Goal: Task Accomplishment & Management: Use online tool/utility

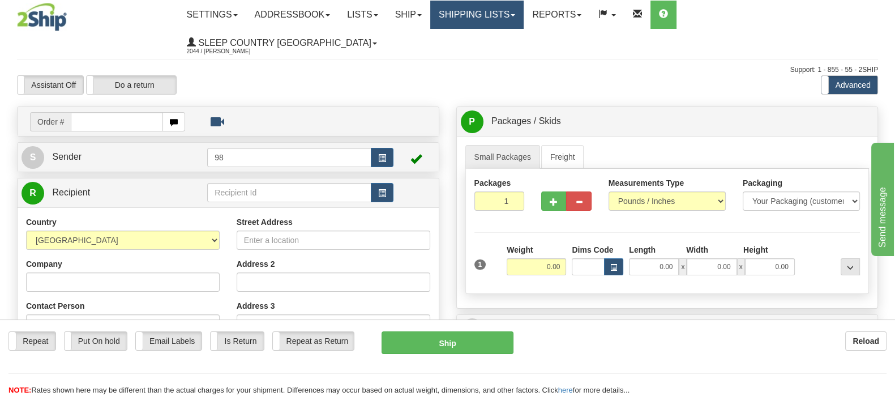
click at [524, 8] on link "Shipping lists" at bounding box center [476, 15] width 93 height 28
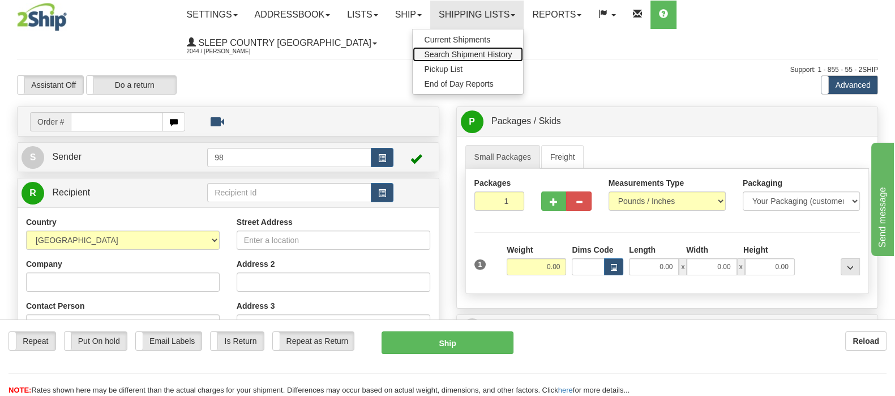
click at [512, 52] on span "Search Shipment History" at bounding box center [468, 54] width 88 height 9
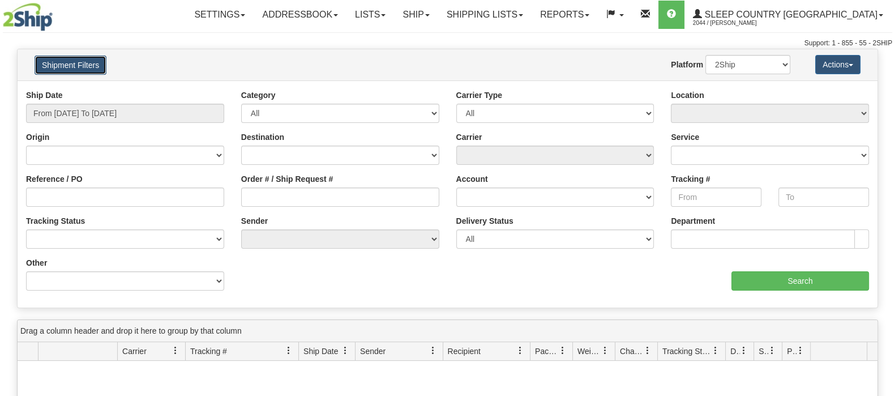
drag, startPoint x: 99, startPoint y: 63, endPoint x: 104, endPoint y: 89, distance: 26.4
click at [99, 64] on button "Shipment Filters" at bounding box center [71, 64] width 72 height 19
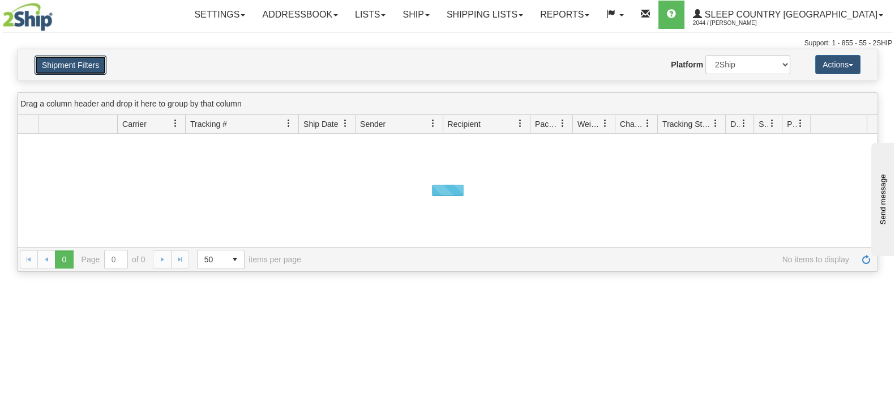
drag, startPoint x: 96, startPoint y: 72, endPoint x: 95, endPoint y: 78, distance: 5.8
click at [96, 72] on button "Shipment Filters" at bounding box center [71, 64] width 72 height 19
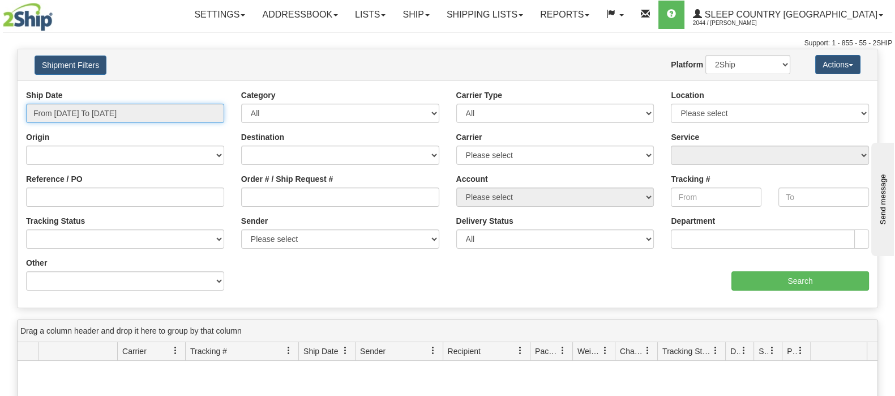
click at [110, 106] on input "From 09/19/2025 To 09/20/2025" at bounding box center [125, 113] width 198 height 19
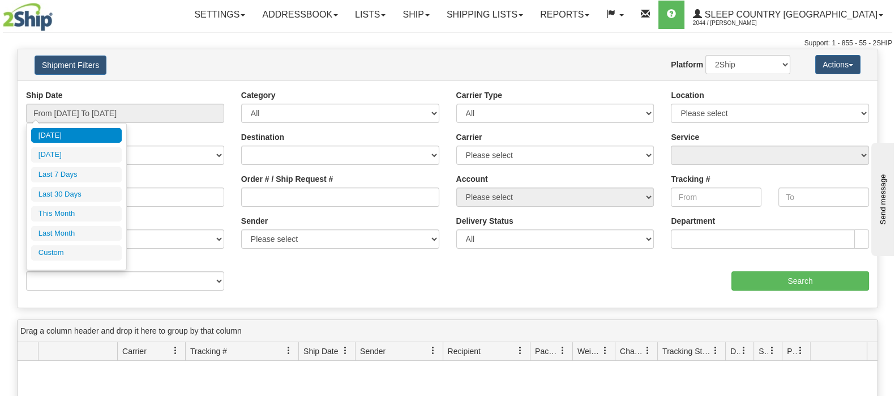
click at [85, 191] on li "Last 30 Days" at bounding box center [76, 194] width 91 height 15
type input "From 08/22/2025 To 09/20/2025"
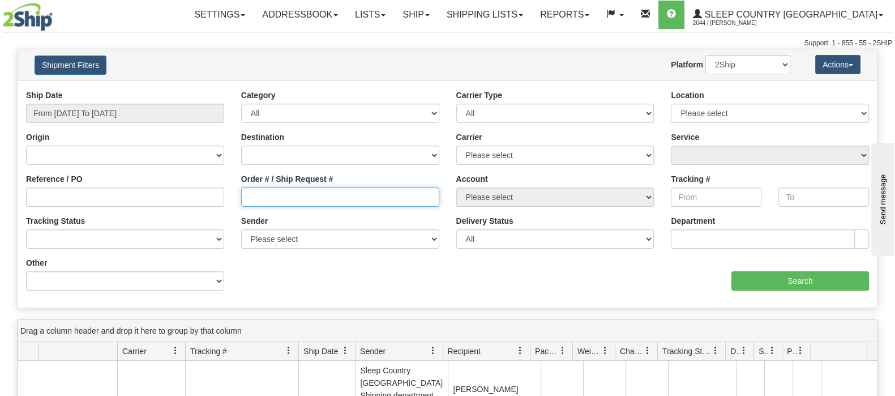
click at [382, 191] on input "Order # / Ship Request #" at bounding box center [340, 196] width 198 height 19
paste input "9000I100925"
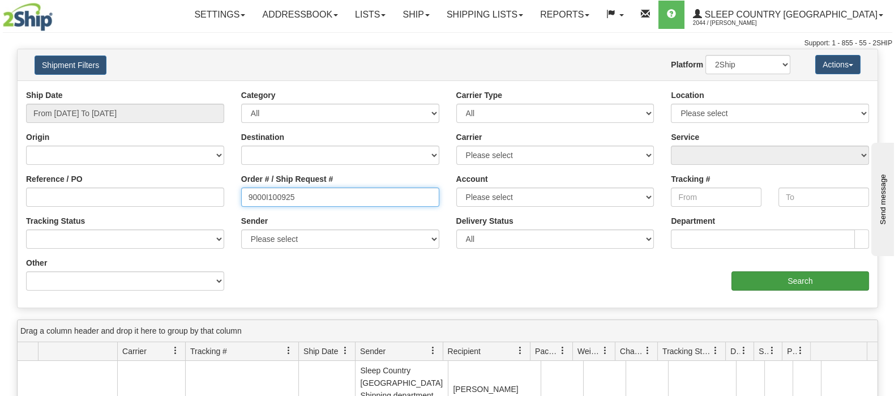
type input "9000I100925"
click at [787, 276] on input "Search" at bounding box center [800, 280] width 138 height 19
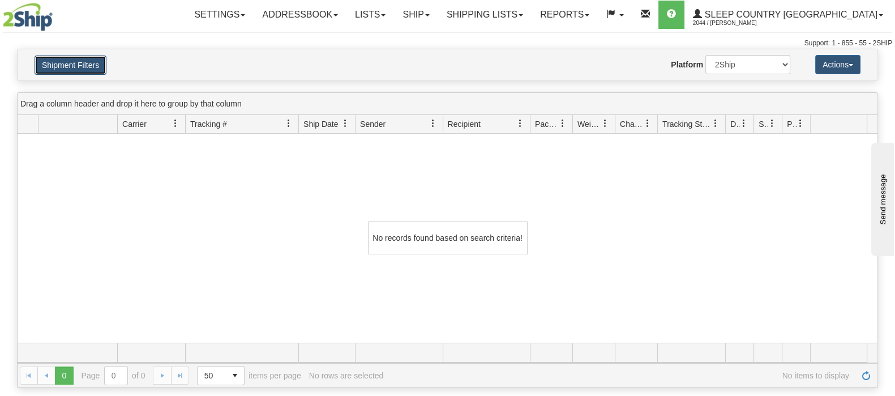
click at [95, 62] on button "Shipment Filters" at bounding box center [71, 64] width 72 height 19
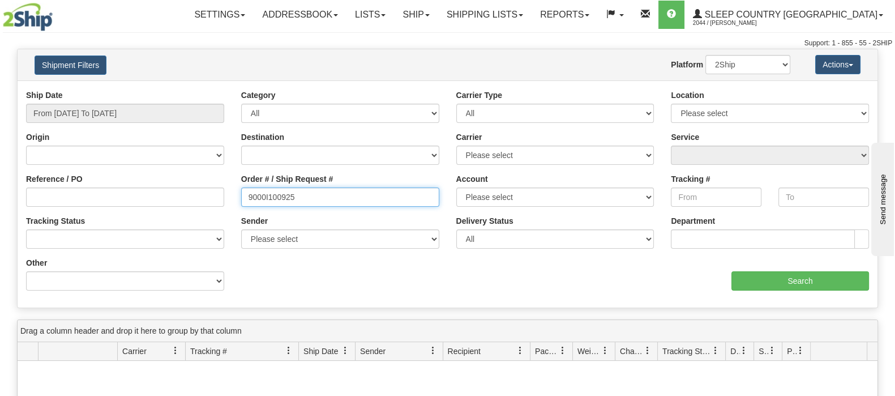
drag, startPoint x: 319, startPoint y: 202, endPoint x: 219, endPoint y: 196, distance: 100.9
click at [218, 89] on div "Reference / PO Order # / Ship Request # 9000I100925 Account Please select Canad…" at bounding box center [448, 89] width 860 height 0
click at [246, 196] on input "9000I100925" at bounding box center [340, 196] width 198 height 19
click at [744, 63] on select "2Ship Imported" at bounding box center [747, 64] width 85 height 19
click at [705, 55] on select "2Ship Imported" at bounding box center [747, 64] width 85 height 19
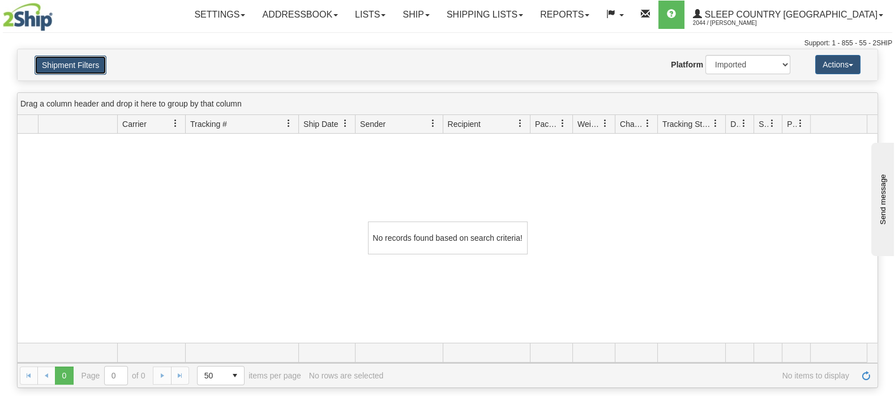
click at [49, 67] on button "Shipment Filters" at bounding box center [71, 64] width 72 height 19
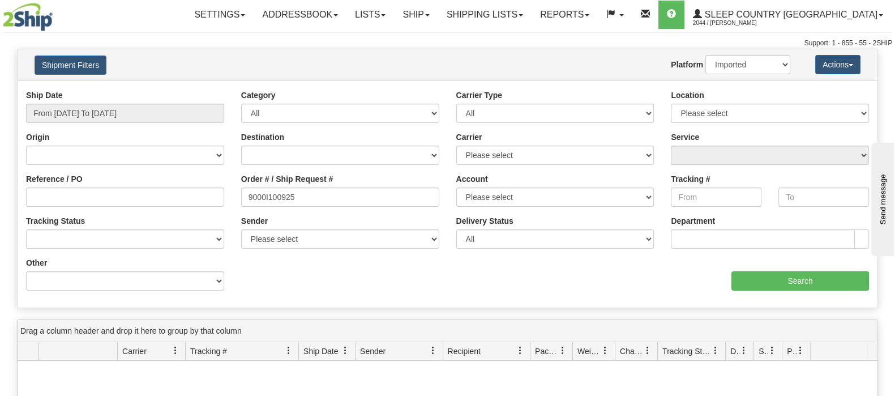
click at [359, 208] on div "Order # / Ship Request # 9000I100925" at bounding box center [340, 194] width 215 height 42
click at [354, 202] on input "9000I100925" at bounding box center [340, 196] width 198 height 19
click at [248, 196] on input "9000I100925" at bounding box center [340, 196] width 198 height 19
click at [736, 63] on select "2Ship Imported" at bounding box center [747, 64] width 85 height 19
select select "0"
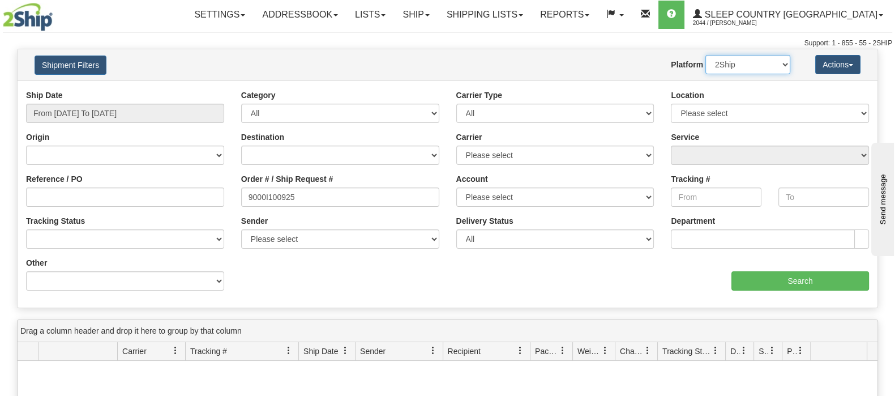
click at [705, 55] on select "2Ship Imported" at bounding box center [747, 64] width 85 height 19
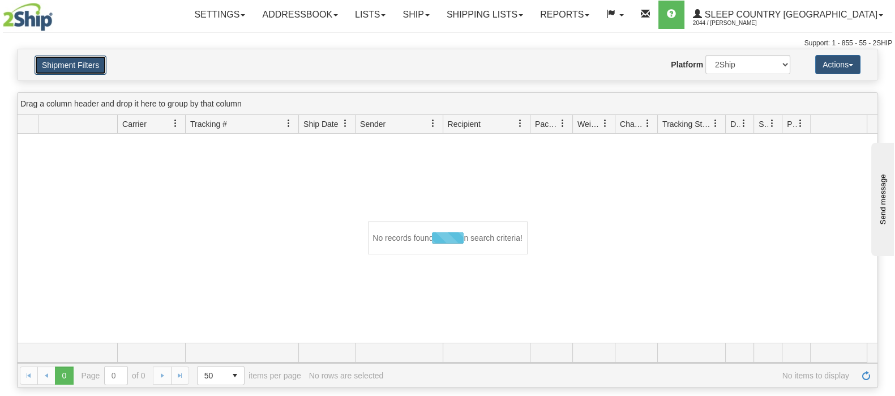
click at [88, 64] on button "Shipment Filters" at bounding box center [71, 64] width 72 height 19
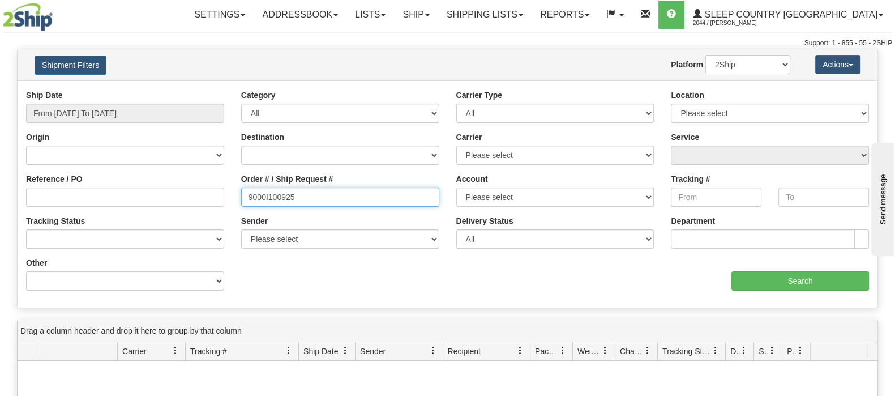
drag, startPoint x: 245, startPoint y: 194, endPoint x: 207, endPoint y: 191, distance: 38.1
click at [190, 89] on div "Reference / PO Order # / Ship Request # 9000I100925 Account Please select Canad…" at bounding box center [448, 89] width 860 height 0
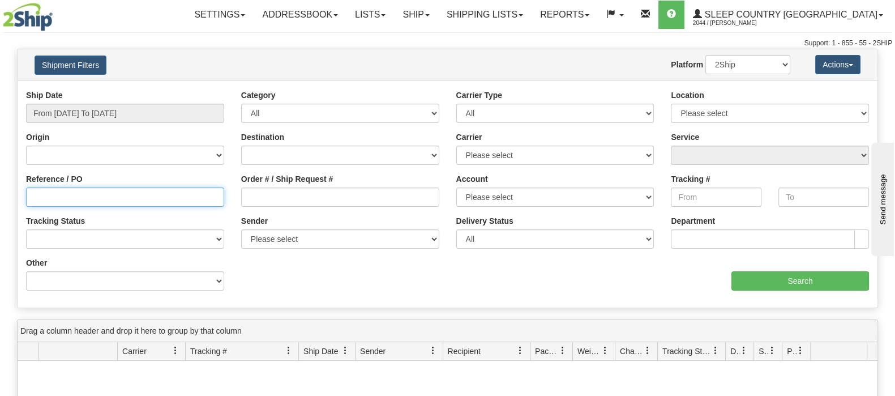
click at [139, 190] on input "Reference / PO" at bounding box center [125, 196] width 198 height 19
paste input "9000I100925"
type input "9000I100925"
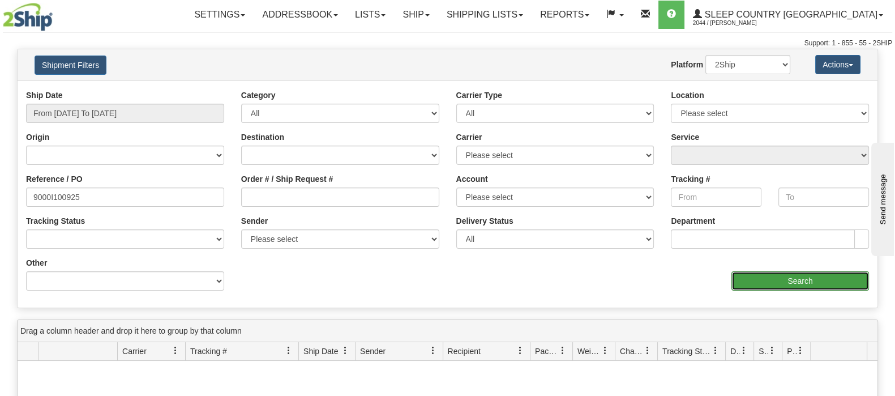
click at [767, 280] on input "Search" at bounding box center [800, 280] width 138 height 19
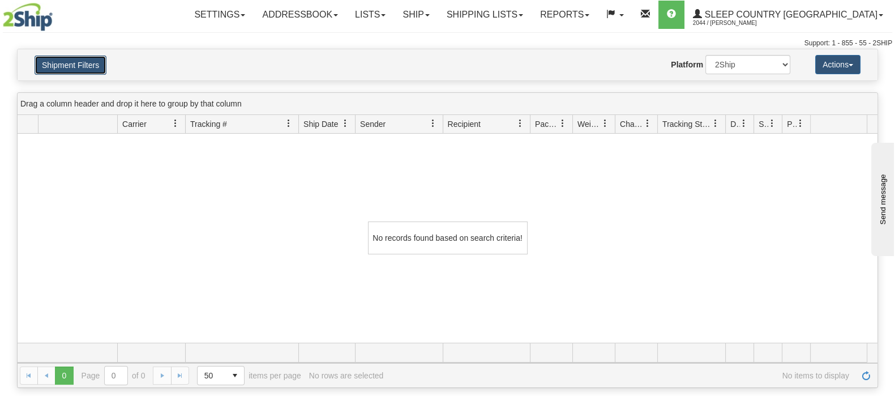
click at [59, 59] on button "Shipment Filters" at bounding box center [71, 64] width 72 height 19
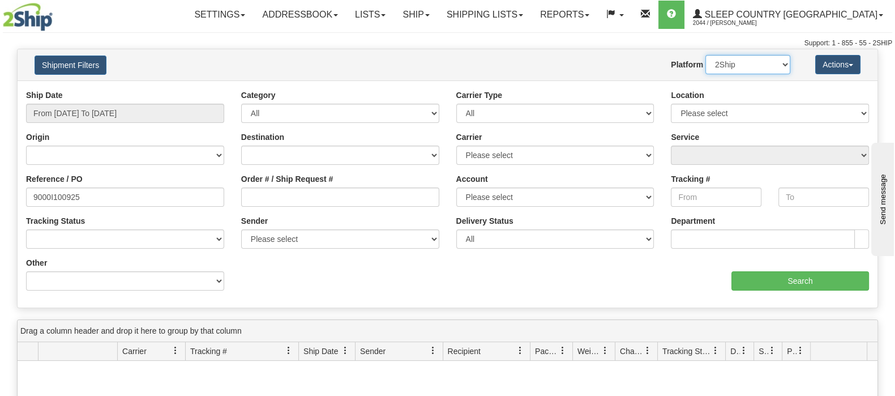
click at [764, 63] on select "2Ship Imported" at bounding box center [747, 64] width 85 height 19
click at [705, 55] on select "2Ship Imported" at bounding box center [747, 64] width 85 height 19
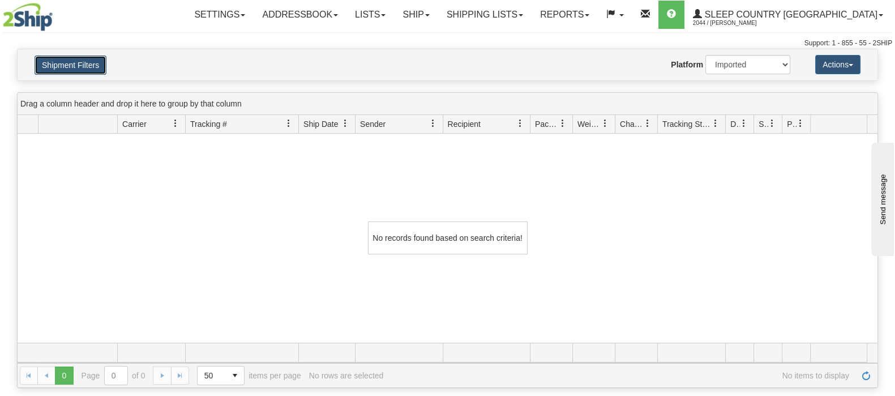
click at [83, 68] on button "Shipment Filters" at bounding box center [71, 64] width 72 height 19
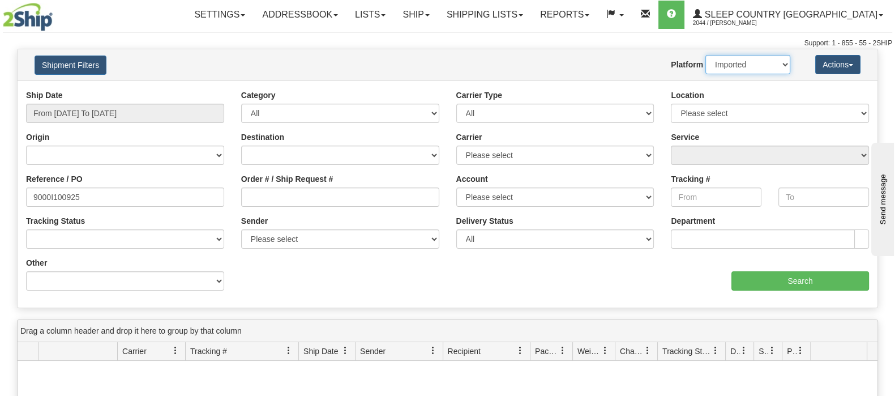
click at [739, 66] on select "2Ship Imported" at bounding box center [747, 64] width 85 height 19
select select "0"
click at [705, 55] on select "2Ship Imported" at bounding box center [747, 64] width 85 height 19
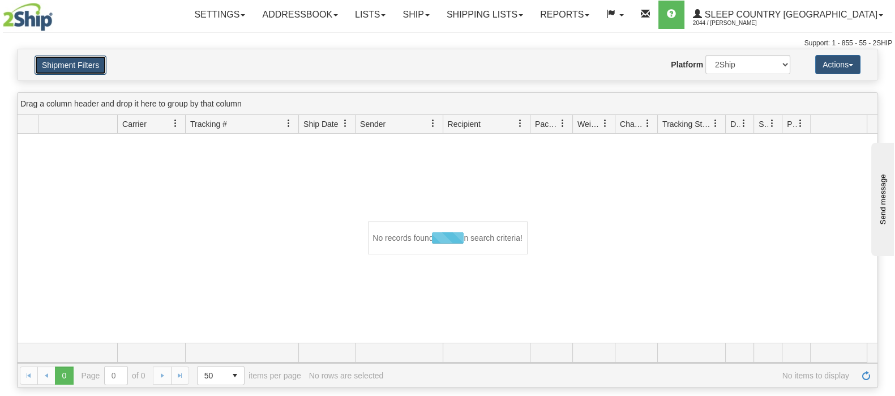
click at [73, 59] on button "Shipment Filters" at bounding box center [71, 64] width 72 height 19
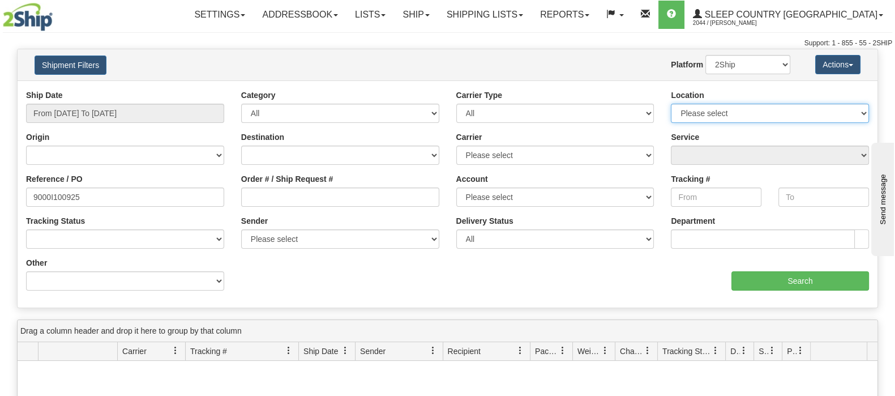
click at [733, 117] on select "Please select [GEOGRAPHIC_DATA] 921 922 93 94 97 390 915 916 98 902 95 96 90 91…" at bounding box center [770, 113] width 198 height 19
select select "7635"
click at [671, 104] on select "Please select [GEOGRAPHIC_DATA] 921 922 93 94 97 390 915 916 98 902 95 96 90 91…" at bounding box center [770, 113] width 198 height 19
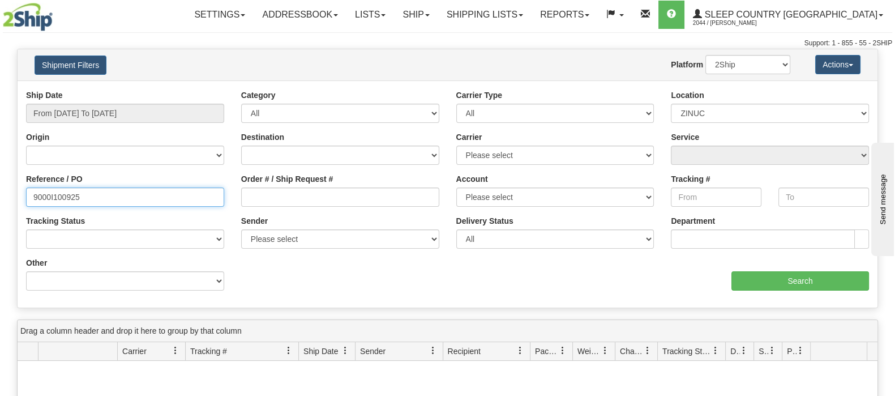
click at [0, 198] on html "Upgrade Account Cancel Toggle navigation Settings New Senders" at bounding box center [447, 198] width 895 height 396
paste input "9000I100925"
type input "9000I100925"
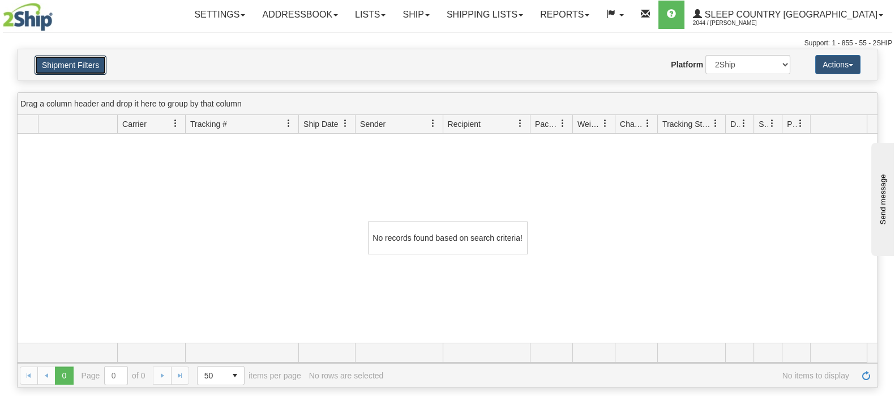
drag, startPoint x: 74, startPoint y: 59, endPoint x: 124, endPoint y: 91, distance: 59.2
click at [74, 59] on button "Shipment Filters" at bounding box center [71, 64] width 72 height 19
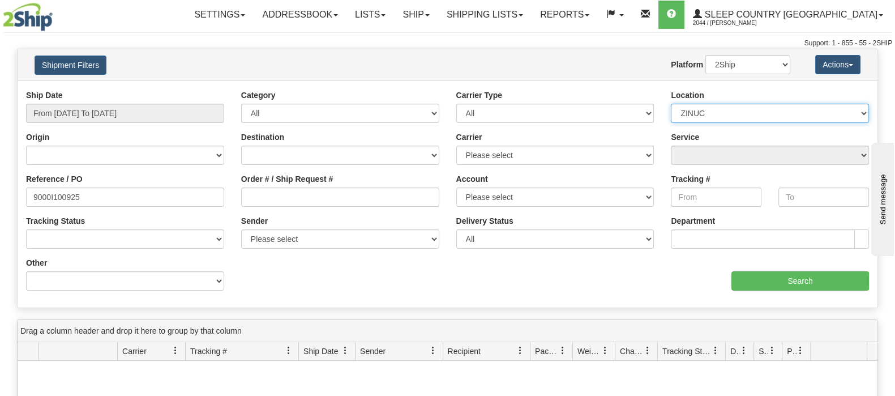
click at [699, 118] on select "Please select [GEOGRAPHIC_DATA] 921 922 93 94 97 390 915 916 98 902 95 96 90 91…" at bounding box center [770, 113] width 198 height 19
click at [756, 65] on select "2Ship Imported" at bounding box center [747, 64] width 85 height 19
select select "1"
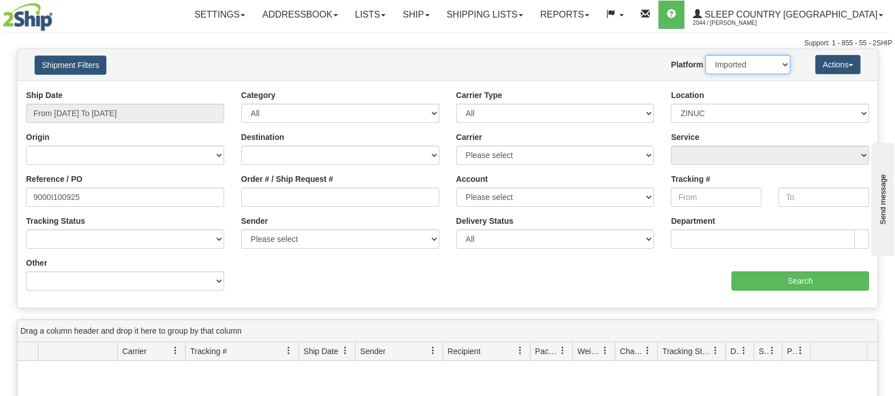
click at [705, 55] on select "2Ship Imported" at bounding box center [747, 64] width 85 height 19
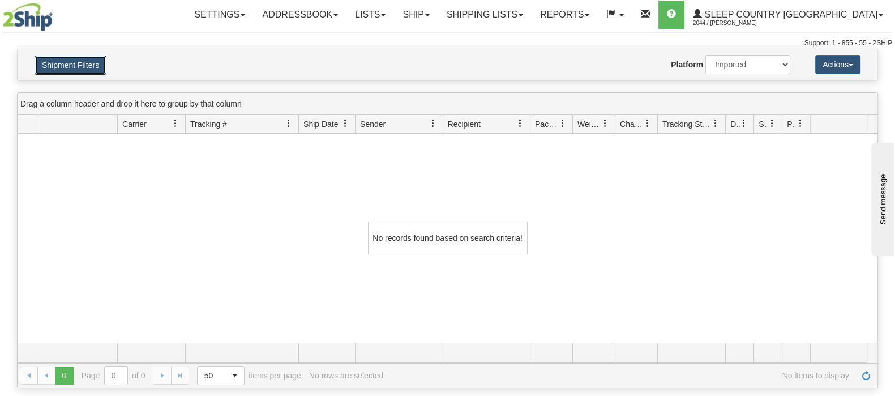
drag, startPoint x: 59, startPoint y: 61, endPoint x: 310, endPoint y: 152, distance: 266.3
click at [60, 61] on button "Shipment Filters" at bounding box center [71, 64] width 72 height 19
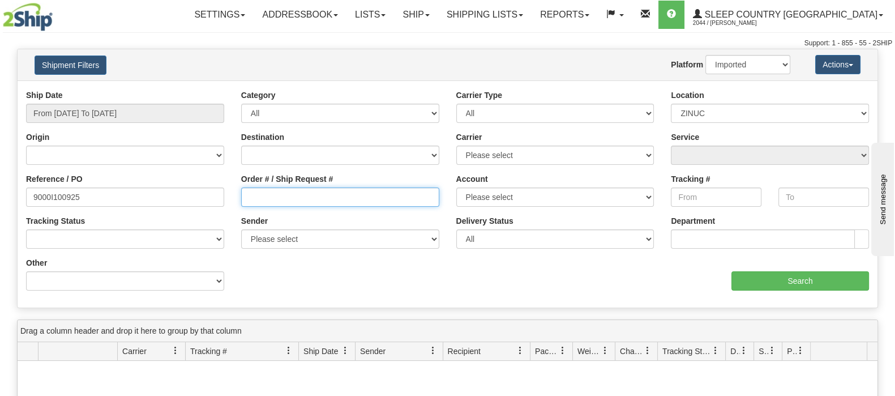
click at [395, 190] on input "Order # / Ship Request #" at bounding box center [340, 196] width 198 height 19
drag, startPoint x: 15, startPoint y: 191, endPoint x: -82, endPoint y: 195, distance: 96.9
click at [0, 195] on html "Upgrade Account Cancel Toggle navigation Settings New Senders" at bounding box center [447, 198] width 895 height 396
click at [357, 195] on input "Order # / Ship Request #" at bounding box center [340, 196] width 198 height 19
paste input "9002I106225"
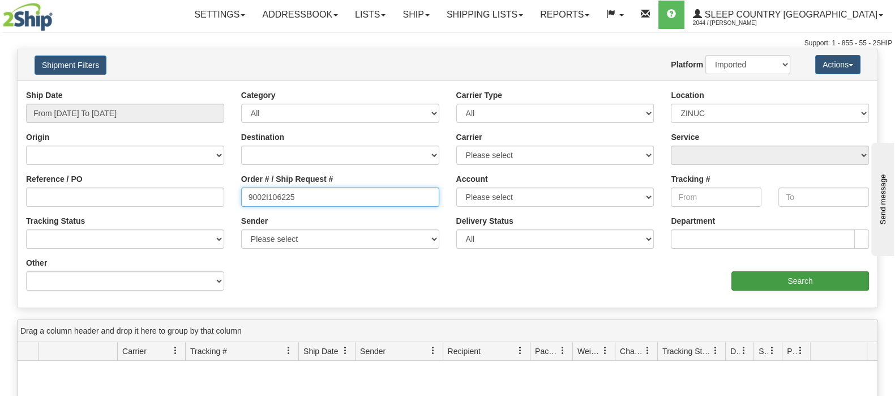
type input "9002I106225"
click at [779, 279] on input "Search" at bounding box center [800, 280] width 138 height 19
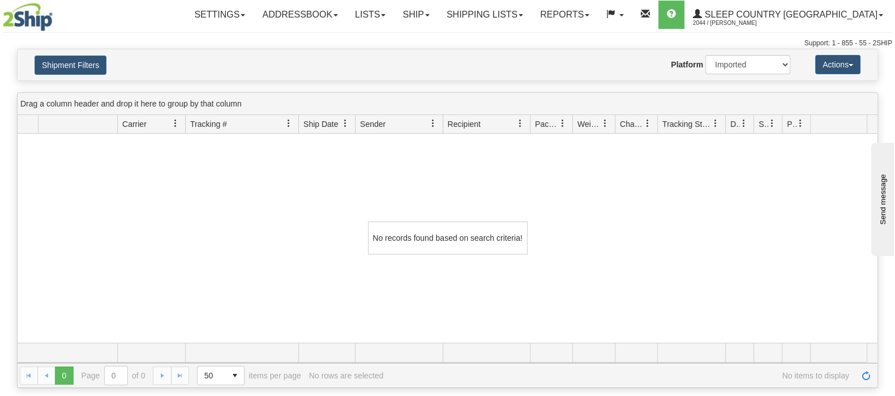
click at [95, 75] on div "Shipment Filters Website Agent Nothing selected Client User Platform 2Ship Impo…" at bounding box center [448, 64] width 860 height 31
click at [733, 63] on select "2Ship Imported" at bounding box center [747, 64] width 85 height 19
select select "0"
click at [705, 55] on select "2Ship Imported" at bounding box center [747, 64] width 85 height 19
click at [53, 64] on button "Shipment Filters" at bounding box center [71, 64] width 72 height 19
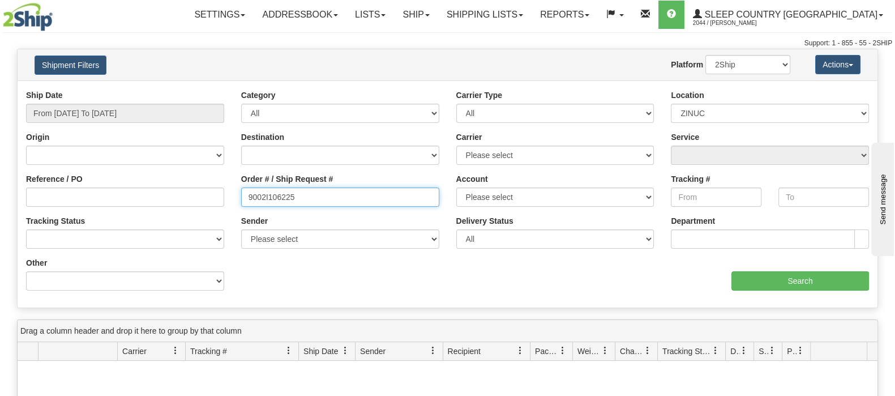
drag, startPoint x: 251, startPoint y: 188, endPoint x: 137, endPoint y: 185, distance: 114.4
click at [136, 89] on div "Reference / PO Order # / Ship Request # 9002I106225 Account Please select Purol…" at bounding box center [448, 89] width 860 height 0
paste input "092270"
type input "9002I092270"
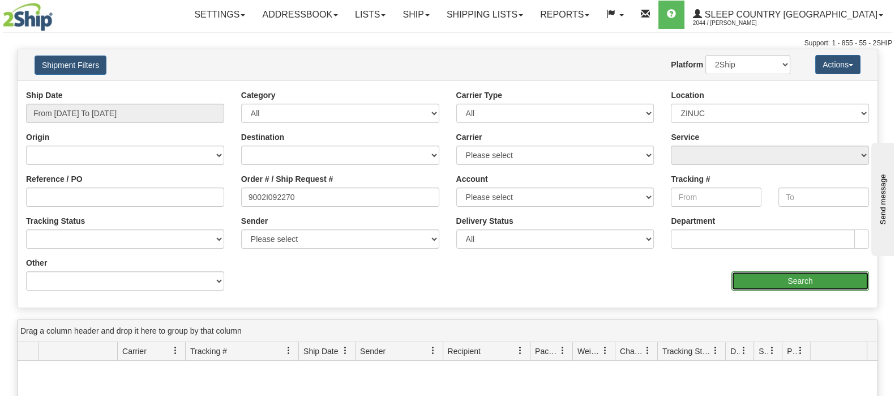
click at [786, 271] on input "Search" at bounding box center [800, 280] width 138 height 19
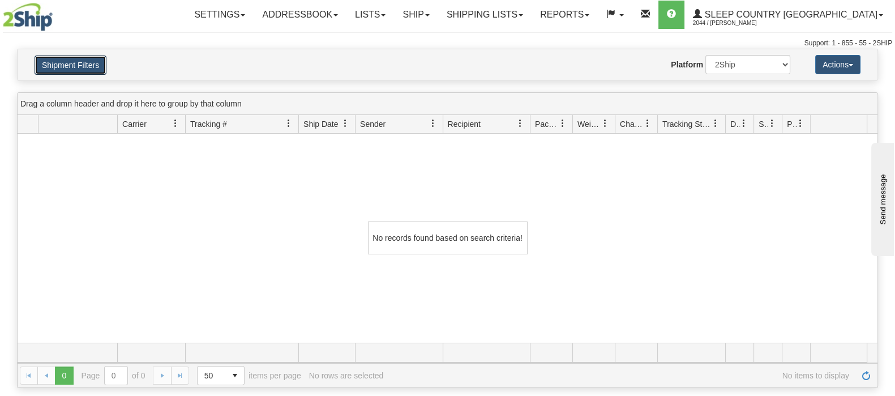
drag, startPoint x: 100, startPoint y: 65, endPoint x: 336, endPoint y: 170, distance: 258.5
click at [101, 67] on button "Shipment Filters" at bounding box center [71, 64] width 72 height 19
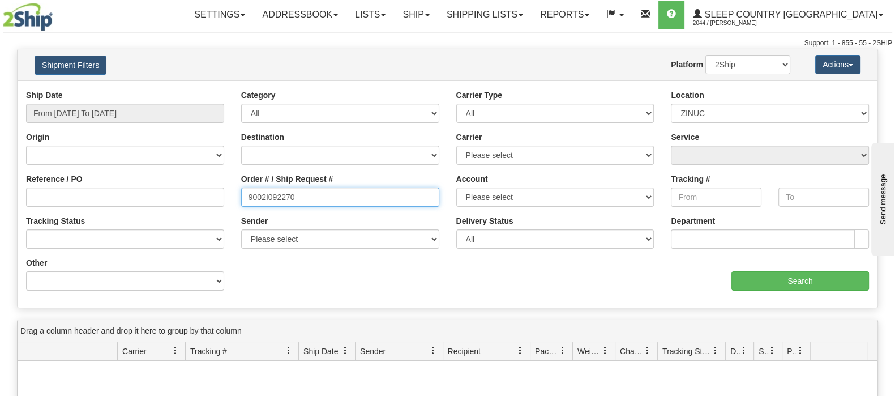
click at [340, 196] on input "9002I092270" at bounding box center [340, 196] width 198 height 19
click at [248, 194] on input "9002I092270" at bounding box center [340, 196] width 198 height 19
click at [198, 201] on input "Reference / PO" at bounding box center [125, 196] width 198 height 19
drag, startPoint x: 239, startPoint y: 204, endPoint x: 233, endPoint y: 206, distance: 6.5
click at [233, 204] on div "Order # / Ship Request # 9002I092270" at bounding box center [340, 194] width 215 height 42
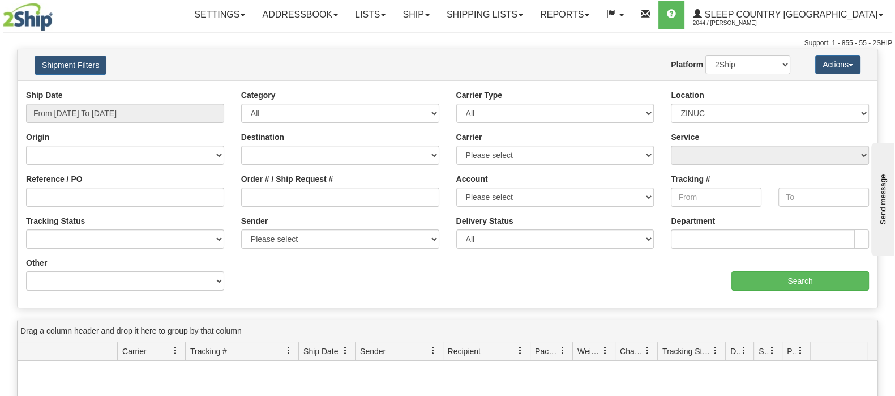
click at [188, 207] on div "Reference / PO" at bounding box center [125, 194] width 215 height 42
click at [188, 203] on input "Reference / PO" at bounding box center [125, 196] width 198 height 19
paste input "9002I092270"
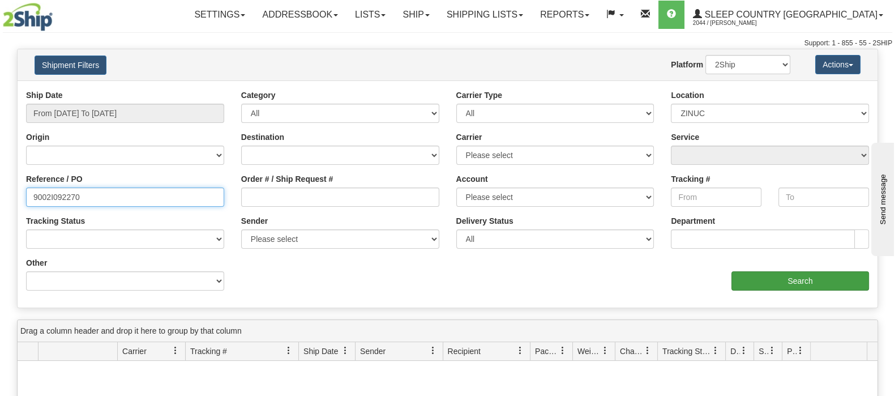
type input "9002I092270"
click at [773, 285] on input "Search" at bounding box center [800, 280] width 138 height 19
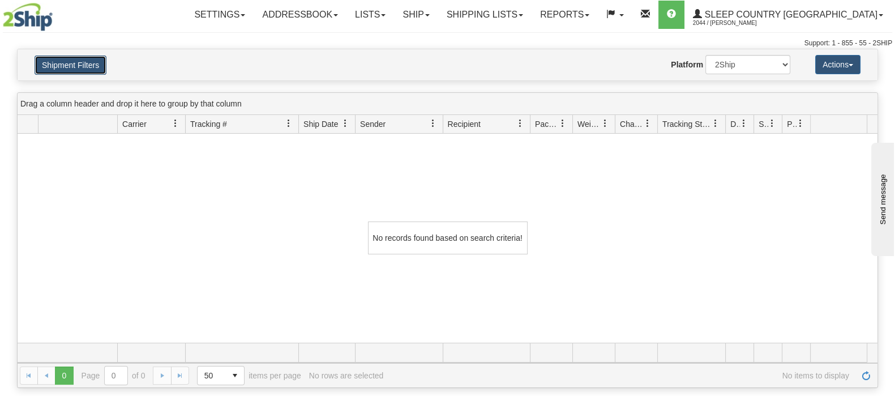
drag, startPoint x: 82, startPoint y: 61, endPoint x: 270, endPoint y: 140, distance: 203.8
click at [83, 61] on button "Shipment Filters" at bounding box center [71, 64] width 72 height 19
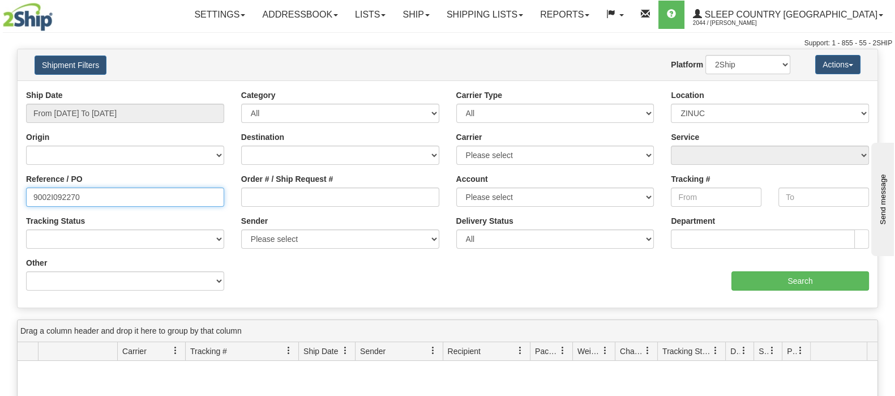
drag, startPoint x: -84, startPoint y: 183, endPoint x: -122, endPoint y: 184, distance: 38.5
click at [0, 184] on html "Upgrade Account Cancel Toggle navigation Settings New Senders" at bounding box center [447, 198] width 895 height 396
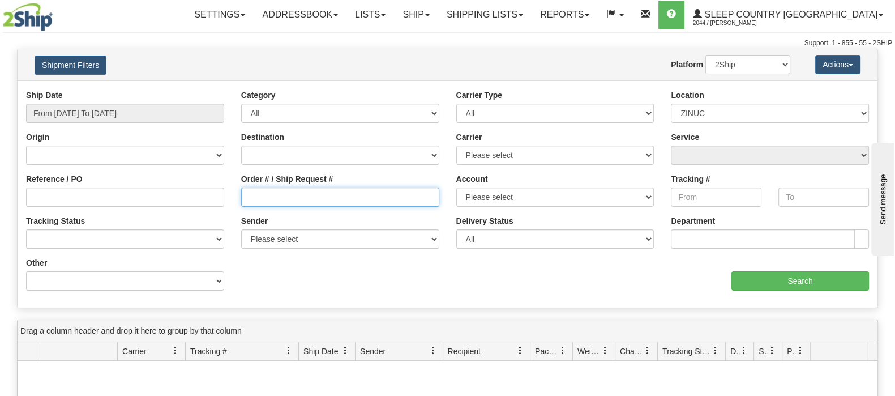
click at [331, 199] on input "Order # / Ship Request #" at bounding box center [340, 196] width 198 height 19
paste input "9002I101033"
type input "9002I101033"
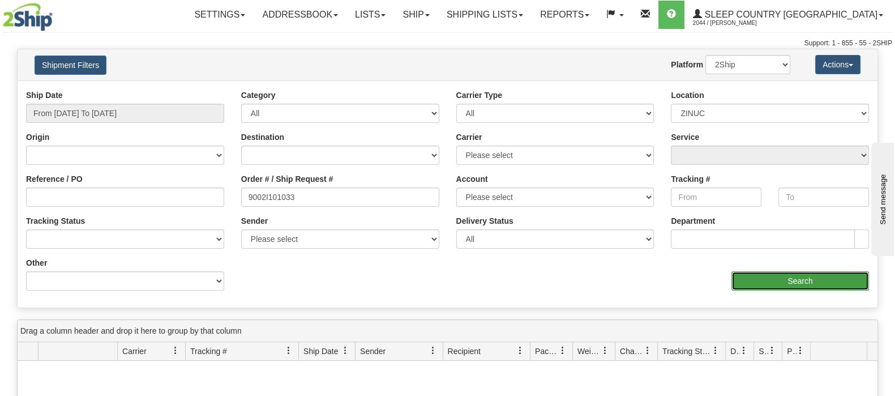
click at [754, 283] on input "Search" at bounding box center [800, 280] width 138 height 19
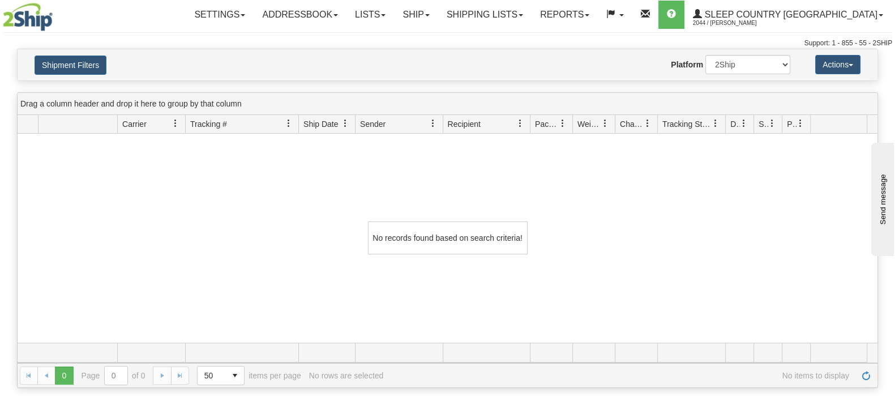
click at [47, 74] on div "Shipment Filters Website Agent Nothing selected Client User Platform 2Ship Impo…" at bounding box center [448, 64] width 860 height 31
click at [49, 68] on button "Shipment Filters" at bounding box center [71, 64] width 72 height 19
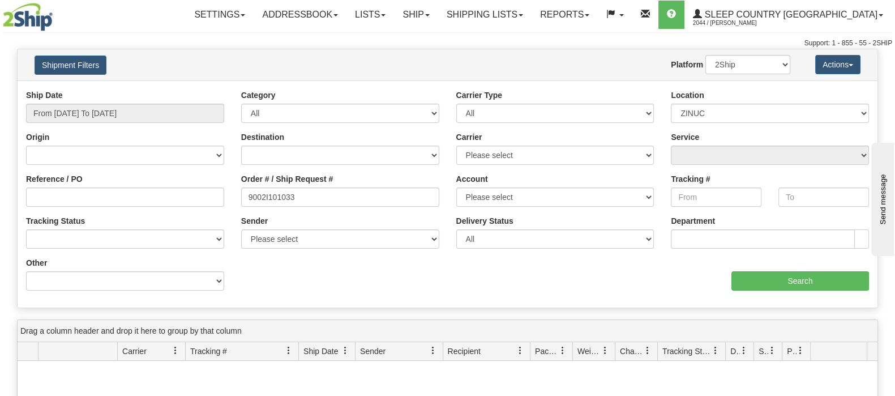
click at [704, 65] on div "Platform 2Ship Imported" at bounding box center [730, 64] width 119 height 19
click at [718, 67] on select "2Ship Imported" at bounding box center [747, 64] width 85 height 19
click at [705, 55] on select "2Ship Imported" at bounding box center [747, 64] width 85 height 19
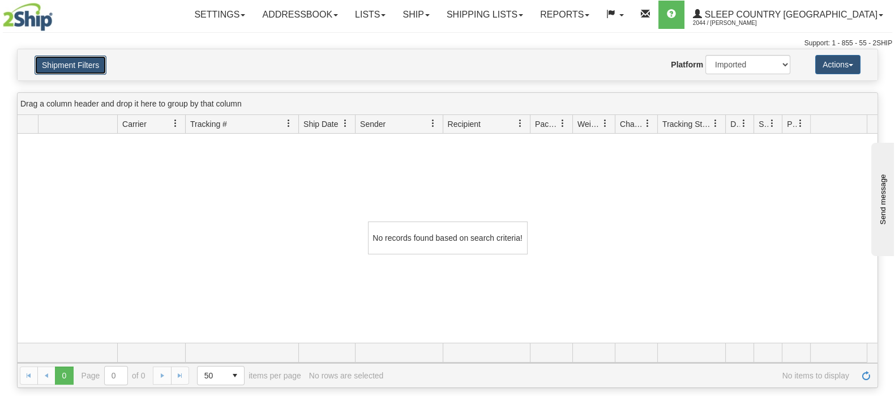
drag, startPoint x: 99, startPoint y: 67, endPoint x: 482, endPoint y: 74, distance: 383.3
click at [99, 67] on button "Shipment Filters" at bounding box center [71, 64] width 72 height 19
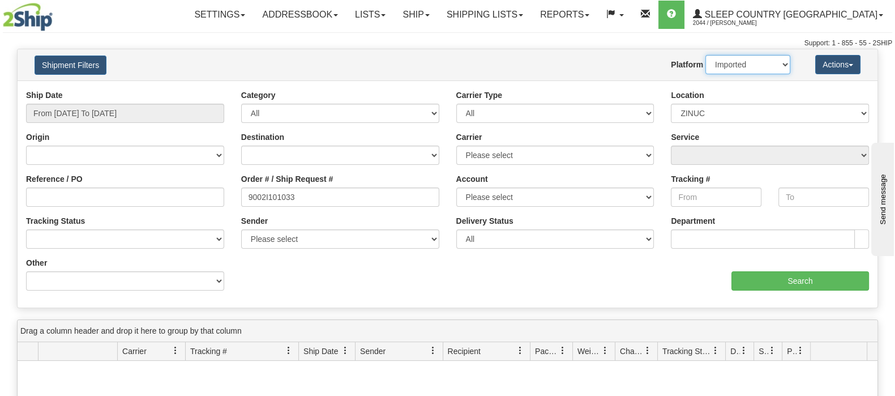
drag, startPoint x: 736, startPoint y: 63, endPoint x: 745, endPoint y: 72, distance: 12.4
click at [736, 63] on select "2Ship Imported" at bounding box center [747, 64] width 85 height 19
select select "0"
click at [705, 55] on select "2Ship Imported" at bounding box center [747, 64] width 85 height 19
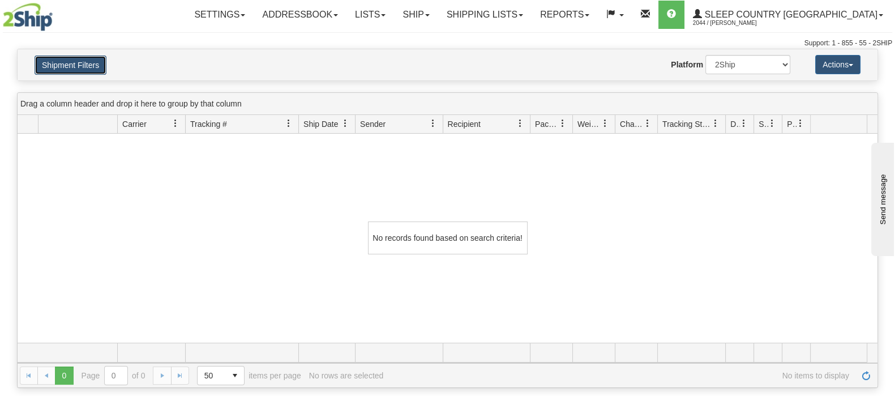
click at [95, 63] on button "Shipment Filters" at bounding box center [71, 64] width 72 height 19
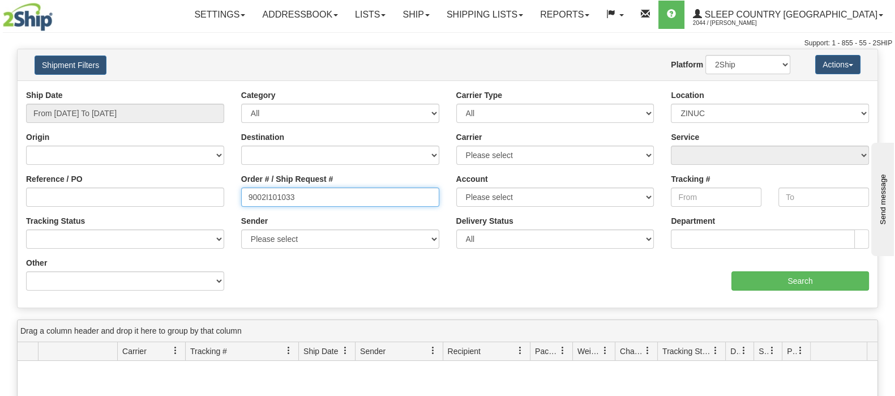
click at [300, 200] on input "9002I101033" at bounding box center [340, 196] width 198 height 19
click at [247, 197] on input "9002I101033" at bounding box center [340, 196] width 198 height 19
drag, startPoint x: 297, startPoint y: 199, endPoint x: 216, endPoint y: 198, distance: 81.5
click at [218, 89] on div "Reference / PO Order # / Ship Request # 9002I101033 Account Please select Purol…" at bounding box center [448, 89] width 860 height 0
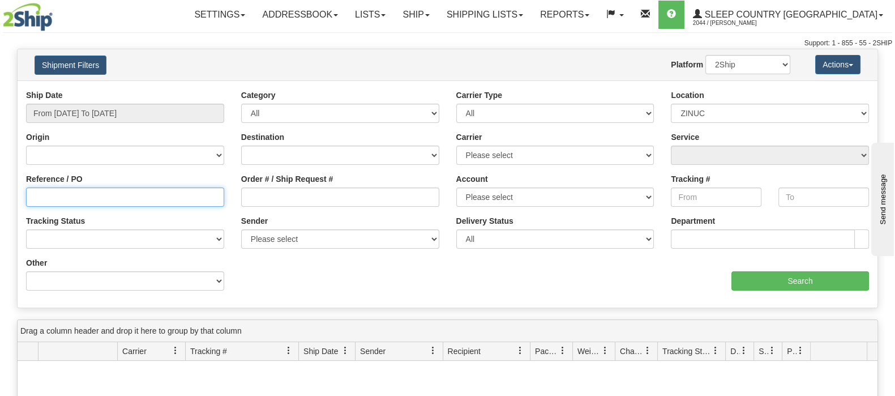
click at [207, 198] on input "Reference / PO" at bounding box center [125, 196] width 198 height 19
paste input "9002I101033"
type input "9002I101033"
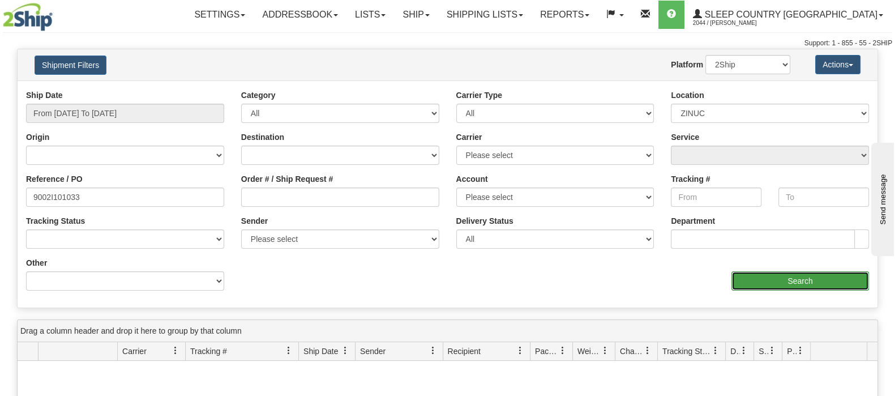
click at [770, 286] on input "Search" at bounding box center [800, 280] width 138 height 19
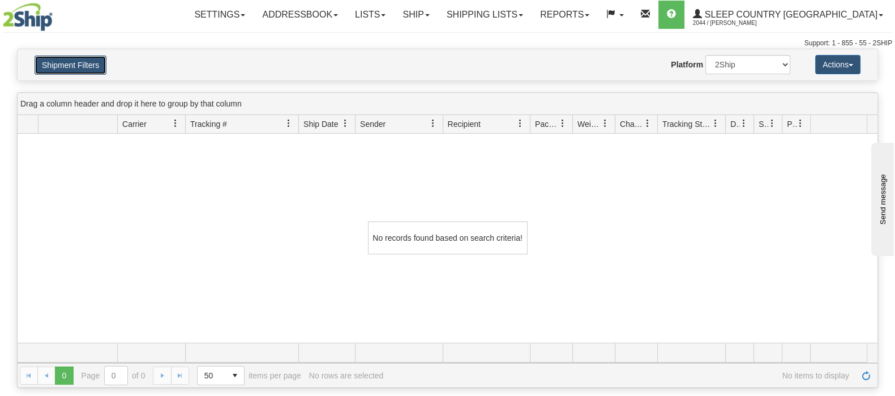
click at [94, 66] on button "Shipment Filters" at bounding box center [71, 64] width 72 height 19
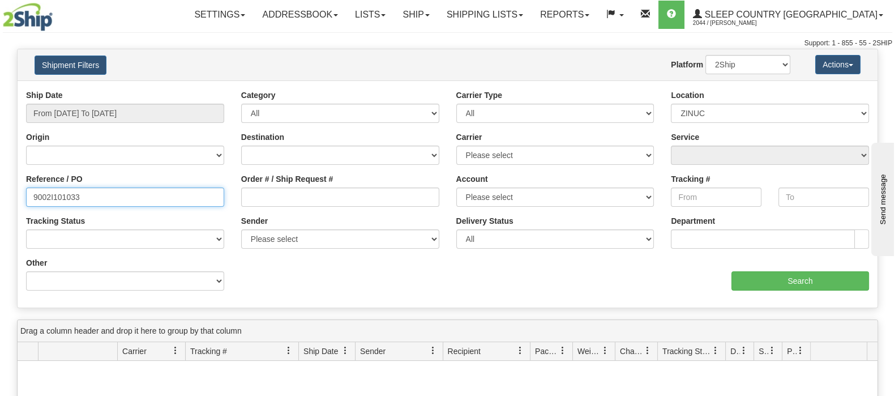
drag, startPoint x: 96, startPoint y: 190, endPoint x: 7, endPoint y: 181, distance: 90.0
click at [9, 180] on div "Please wait... × Confirm Delete Delete Cancel × Confirm Delete Yes No Cancel × …" at bounding box center [447, 332] width 895 height 566
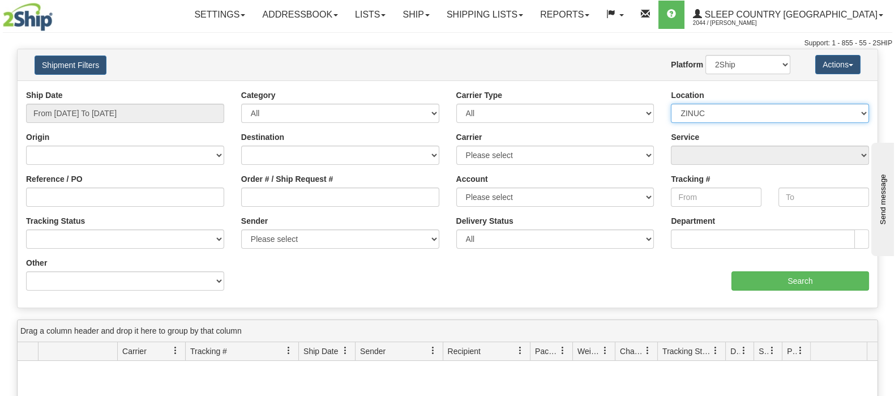
click at [751, 109] on select "Please select [GEOGRAPHIC_DATA] 921 922 93 94 97 390 915 916 98 902 95 96 90 91…" at bounding box center [770, 113] width 198 height 19
select select
click at [671, 104] on select "Please select [GEOGRAPHIC_DATA] 921 922 93 94 97 390 915 916 98 902 95 96 90 91…" at bounding box center [770, 113] width 198 height 19
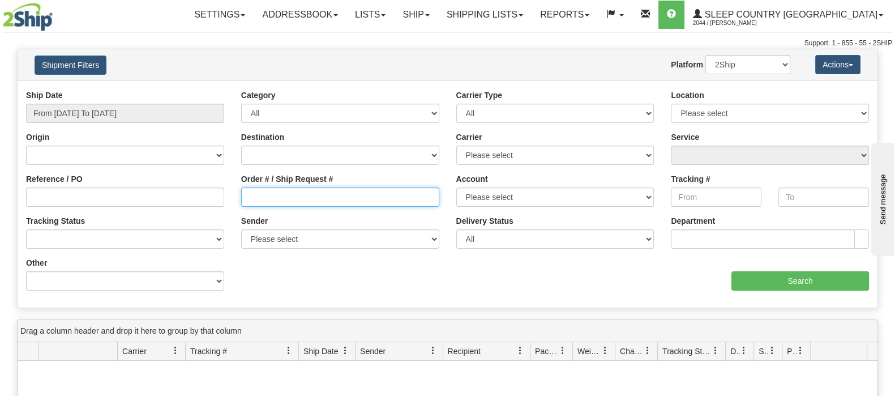
click at [285, 202] on input "Order # / Ship Request #" at bounding box center [340, 196] width 198 height 19
paste input "9002I101033"
type input "9002I101033"
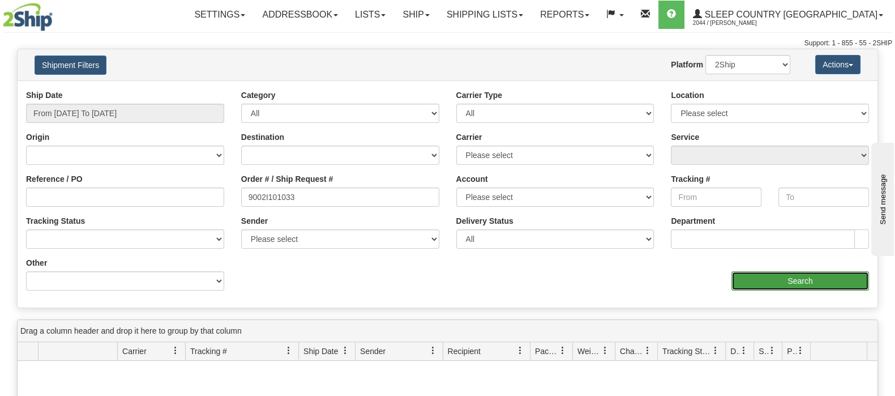
click at [788, 284] on input "Search" at bounding box center [800, 280] width 138 height 19
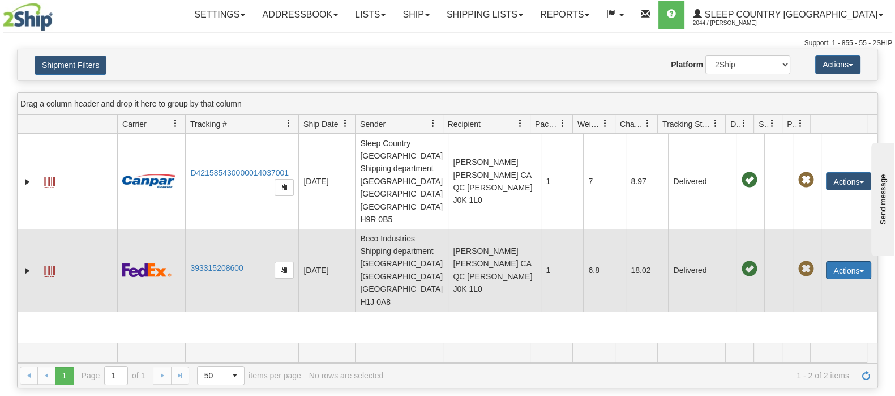
click at [839, 261] on button "Actions" at bounding box center [848, 270] width 45 height 18
click at [818, 298] on link "Return" at bounding box center [825, 305] width 91 height 15
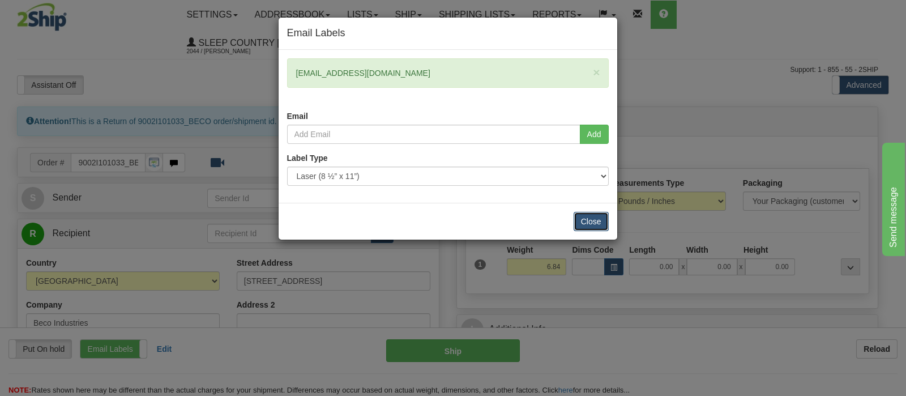
click at [592, 215] on button "Close" at bounding box center [590, 221] width 35 height 19
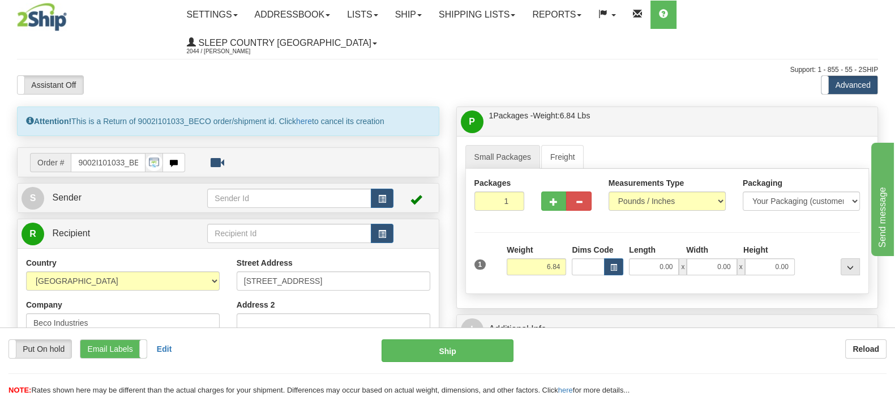
click at [283, 151] on td "Order # 9002I101033_BECOR" at bounding box center [228, 162] width 413 height 23
click at [48, 153] on span "Order #" at bounding box center [50, 162] width 41 height 19
click at [334, 151] on td "Order # 9002I101033_BECOR" at bounding box center [228, 162] width 413 height 23
click at [61, 153] on span "Order #" at bounding box center [50, 162] width 41 height 19
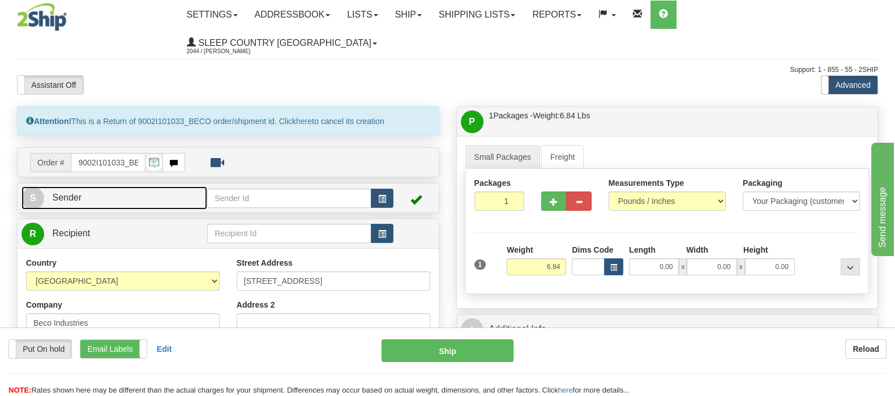
click at [96, 186] on link "S Sender" at bounding box center [115, 197] width 186 height 23
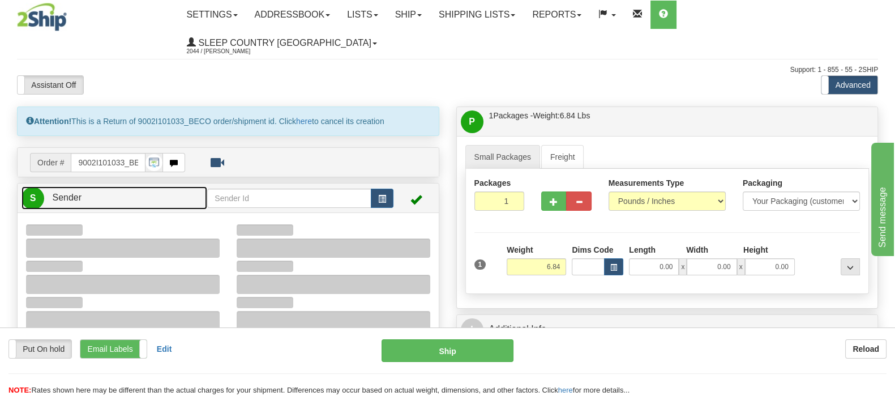
type input "09:31"
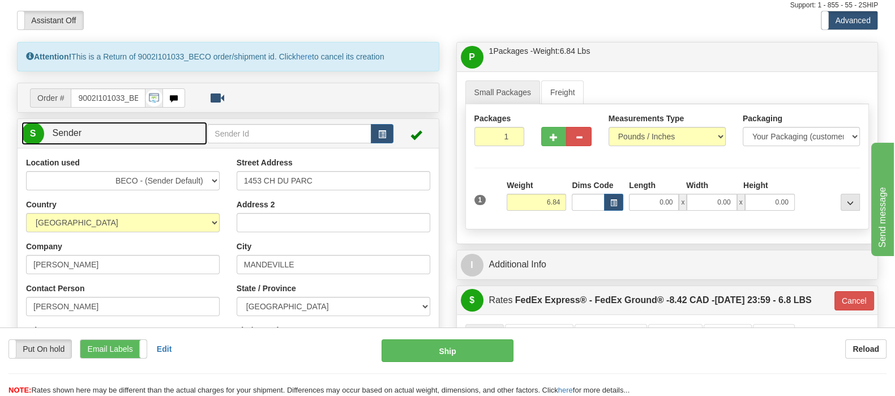
scroll to position [212, 0]
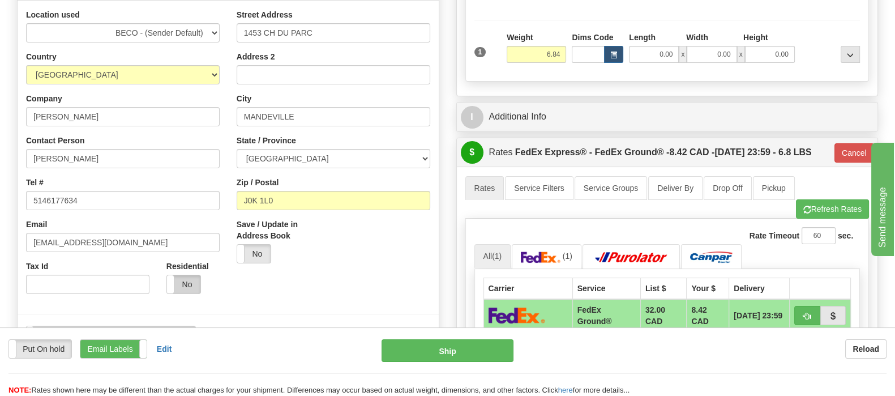
click at [190, 275] on label "No" at bounding box center [183, 284] width 33 height 18
type input "92"
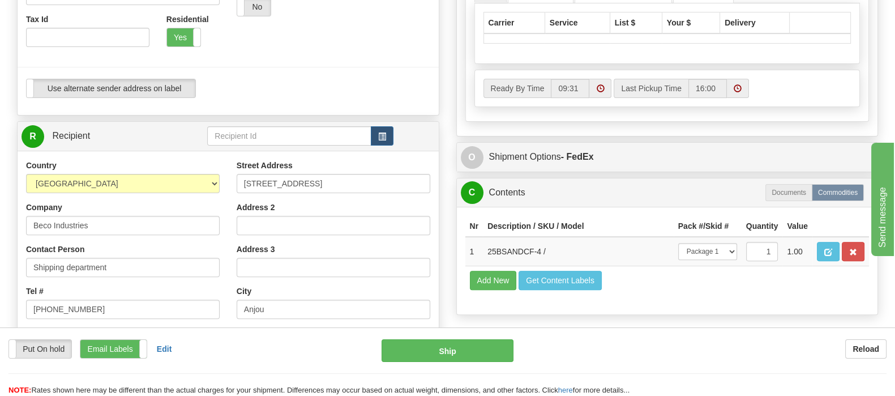
scroll to position [566, 0]
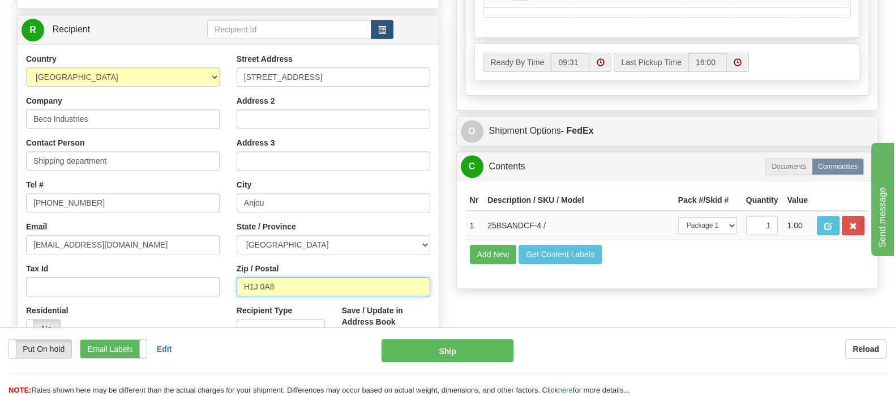
drag, startPoint x: 294, startPoint y: 256, endPoint x: 238, endPoint y: 229, distance: 62.0
click at [173, 253] on div "Country AFGHANISTAN ALAND ISLANDS ALBANIA ALGERIA AMERICAN SAMOA ANDORRA ANGOLA…" at bounding box center [228, 205] width 421 height 305
paste input "K8N 4Z6"
type input "K8N 4Z6"
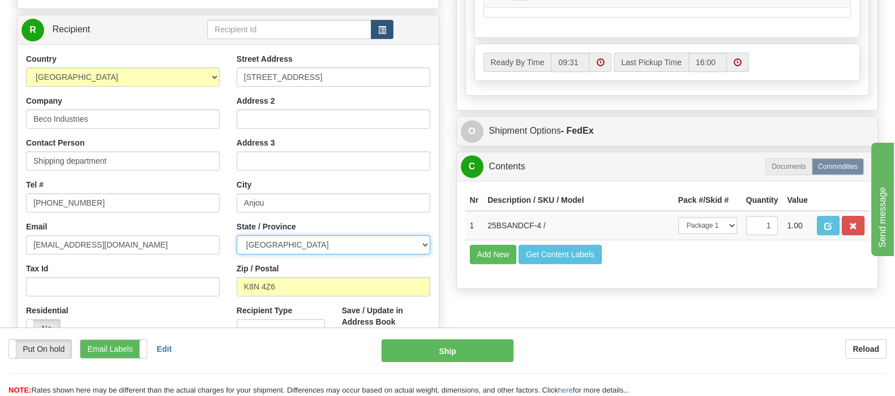
click at [319, 235] on select "ALBERTA BRITISH COLUMBIA MANITOBA NEW BRUNSWICK NEWFOUNDLAND NOVA SCOTIA NUNAVU…" at bounding box center [334, 244] width 194 height 19
type input "92"
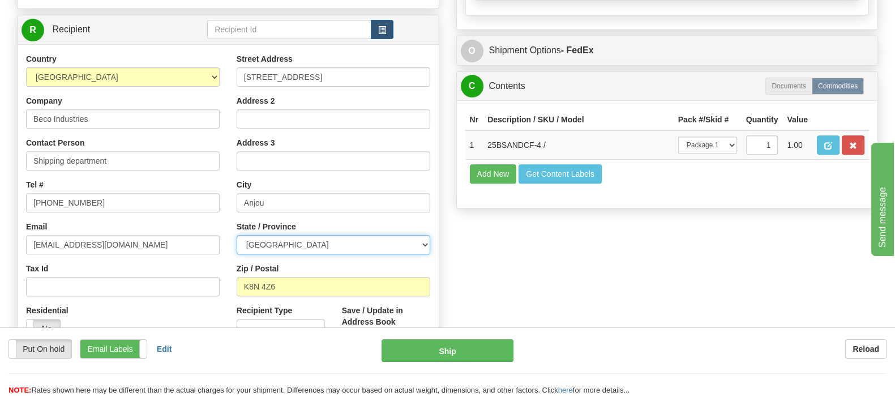
select select "ON"
click at [237, 235] on select "ALBERTA BRITISH COLUMBIA MANITOBA NEW BRUNSWICK NEWFOUNDLAND NOVA SCOTIA NUNAVU…" at bounding box center [334, 244] width 194 height 19
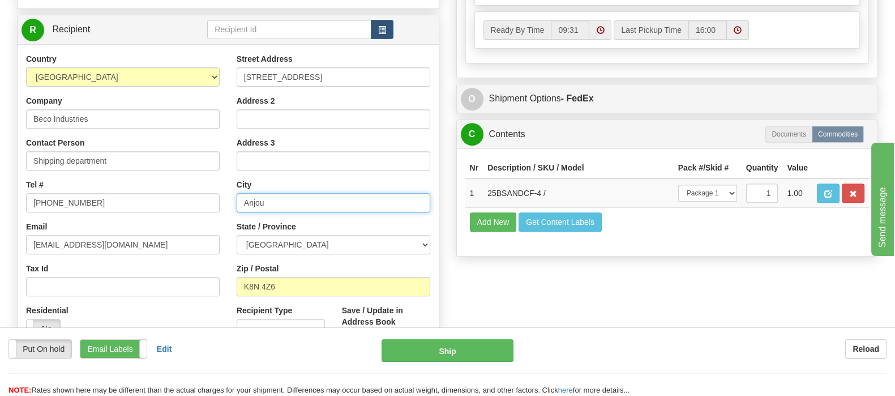
drag, startPoint x: 249, startPoint y: 173, endPoint x: 185, endPoint y: 169, distance: 64.1
click at [185, 169] on div "Country AFGHANISTAN ALAND ISLANDS ALBANIA ALGERIA AMERICAN SAMOA ANDORRA ANGOLA…" at bounding box center [228, 205] width 421 height 305
paste input "BELLEVILLE"
type input "BELLEVILLE"
click at [263, 148] on div "Street Address 7720 Larrey street Address 2 Address 3 City BELLEVILLE State / P…" at bounding box center [333, 205] width 211 height 305
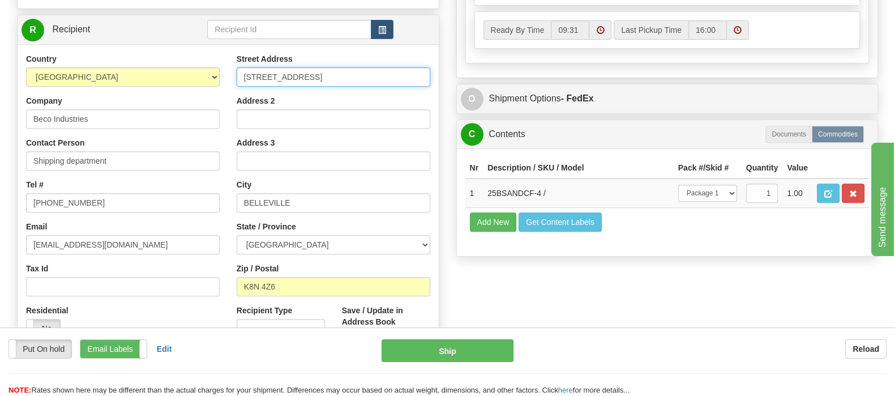
drag, startPoint x: 288, startPoint y: 52, endPoint x: 159, endPoint y: 52, distance: 129.6
click at [159, 53] on div "Country AFGHANISTAN ALAND ISLANDS ALBANIA ALGERIA AMERICAN SAMOA ANDORRA ANGOLA…" at bounding box center [228, 205] width 421 height 305
paste input "520 COLLEGE ST EAST"
type input "520 COLLEGE ST EAST"
click at [302, 137] on div "Address 3" at bounding box center [334, 153] width 194 height 33
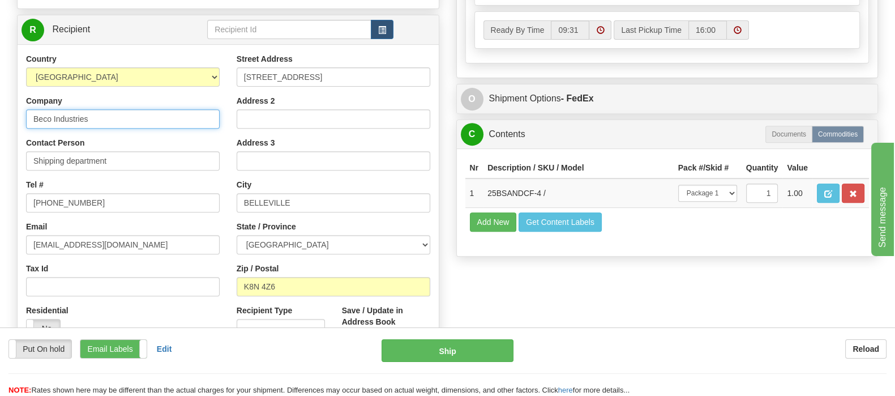
click at [19, 93] on div "Country AFGHANISTAN ALAND ISLANDS ALBANIA ALGERIA AMERICAN SAMOA ANDORRA ANGOLA…" at bounding box center [123, 199] width 211 height 293
drag, startPoint x: 106, startPoint y: 86, endPoint x: -62, endPoint y: 93, distance: 168.3
type input "S"
drag, startPoint x: -5, startPoint y: 90, endPoint x: -73, endPoint y: 90, distance: 67.9
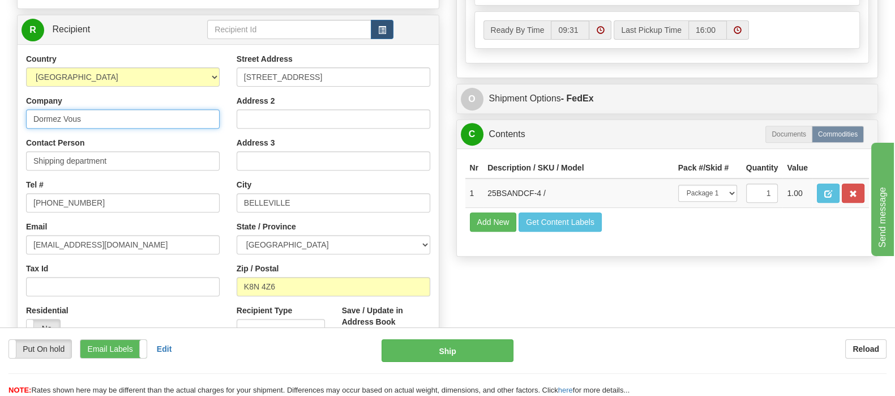
type input "Sleep Country [GEOGRAPHIC_DATA]"
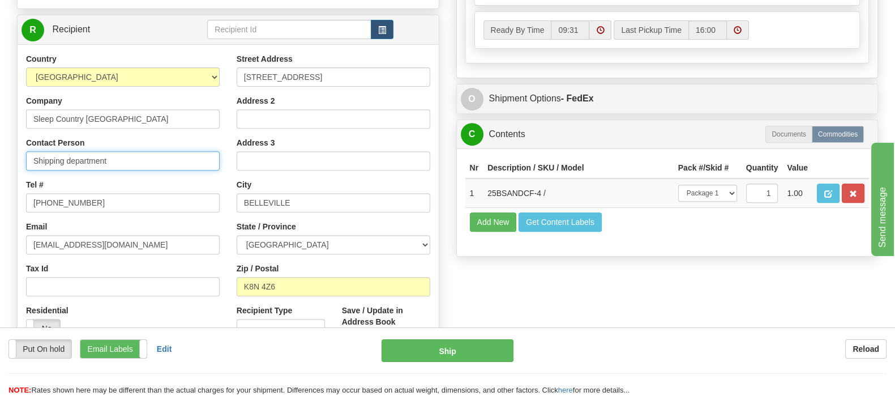
click at [167, 151] on input "Shipping department" at bounding box center [123, 160] width 194 height 19
drag, startPoint x: -20, startPoint y: 134, endPoint x: -27, endPoint y: 134, distance: 6.8
type input "DC Hub 914"
drag, startPoint x: 95, startPoint y: 132, endPoint x: 88, endPoint y: 131, distance: 7.4
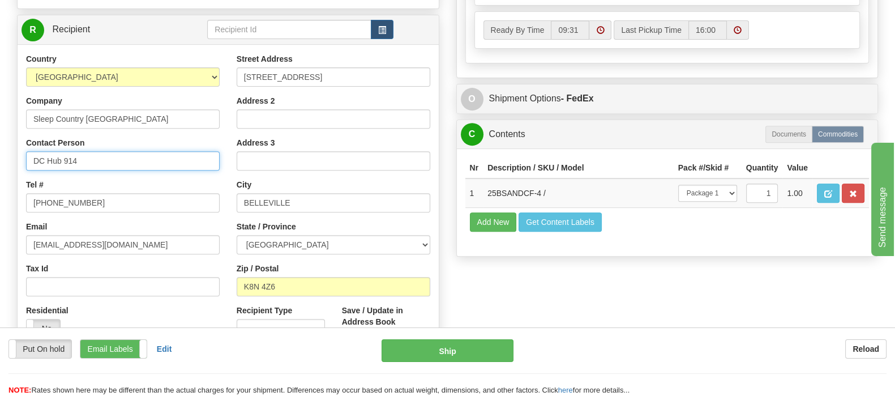
click at [88, 151] on input "DC Hub 914" at bounding box center [123, 160] width 194 height 19
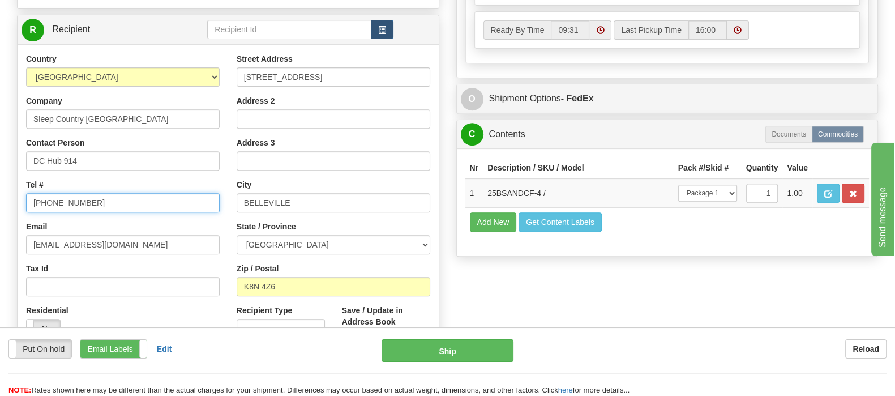
drag, startPoint x: 110, startPoint y: 174, endPoint x: 16, endPoint y: 173, distance: 94.0
paste input "1-888-753-3788"
type input "1-888-753-3788"
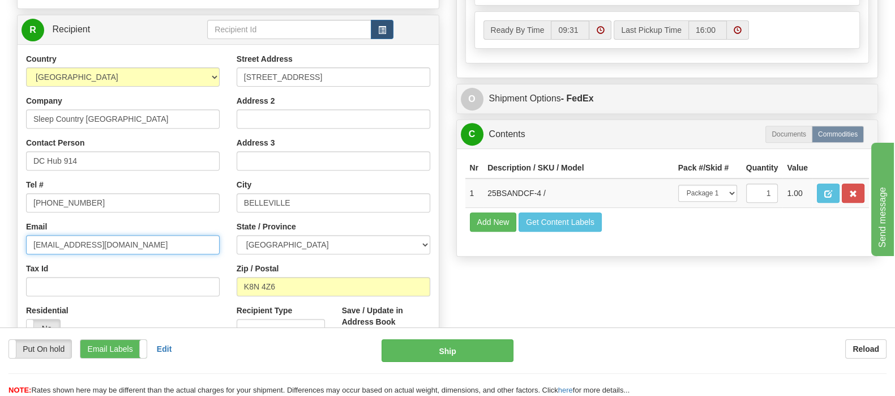
drag, startPoint x: 159, startPoint y: 216, endPoint x: -72, endPoint y: 216, distance: 231.0
paste input "cs@support.sleepcountry.ca"
type input "cs@support.sleepcountry.ca"
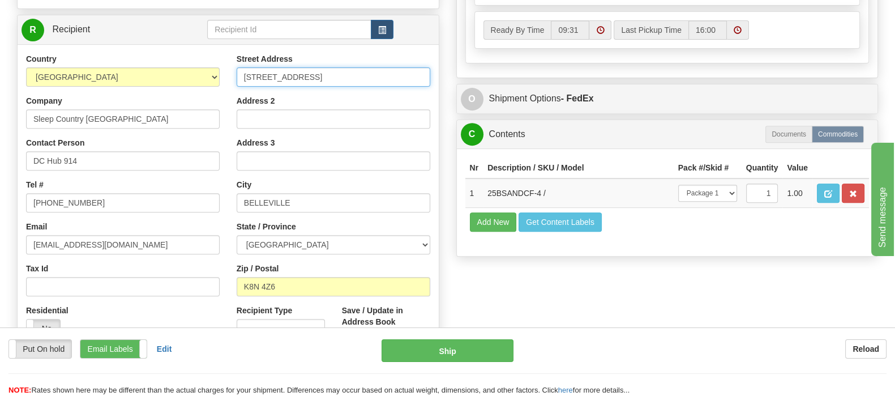
click at [243, 67] on input "520 COLLEGE ST EAST" at bounding box center [334, 76] width 194 height 19
click at [357, 67] on input "520 COLLEGE ST EAST" at bounding box center [334, 76] width 194 height 19
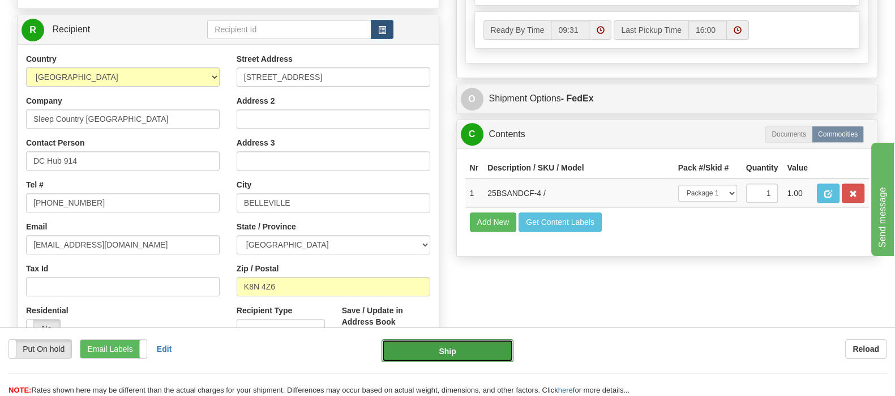
click at [425, 344] on button "Ship" at bounding box center [448, 350] width 132 height 23
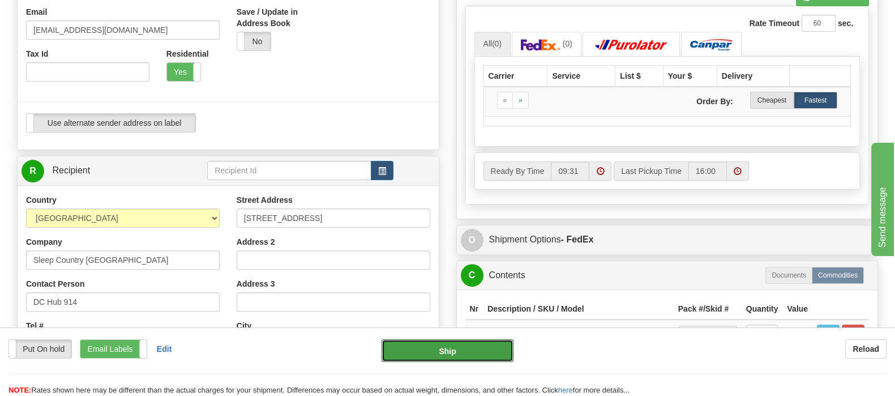
scroll to position [283, 0]
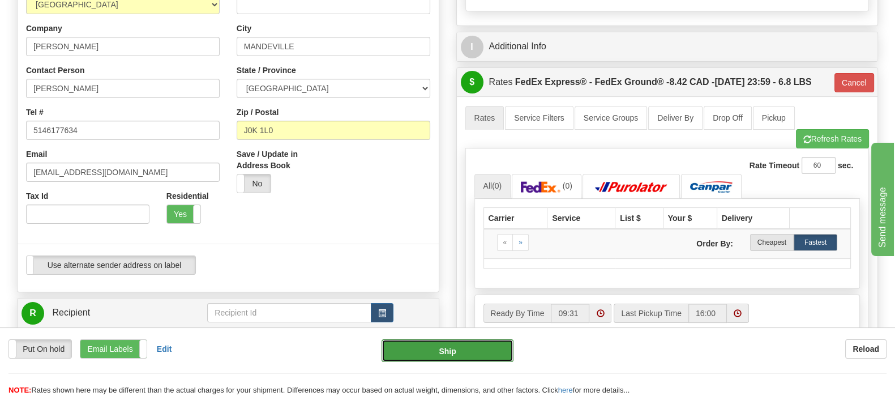
click at [439, 347] on button "Ship" at bounding box center [448, 350] width 132 height 23
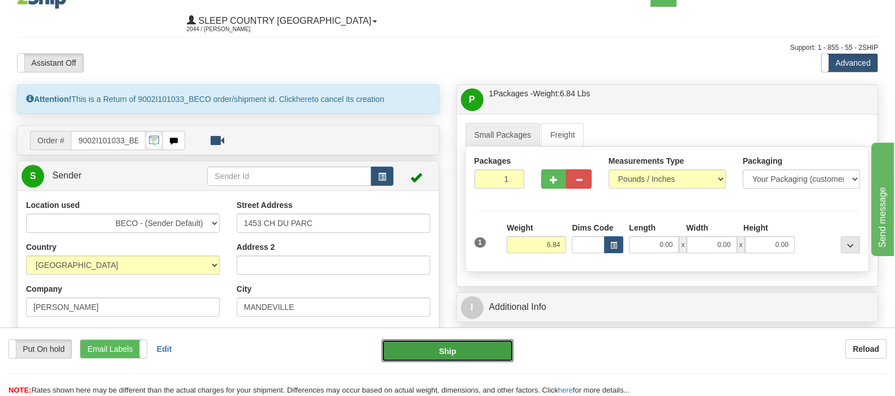
scroll to position [0, 0]
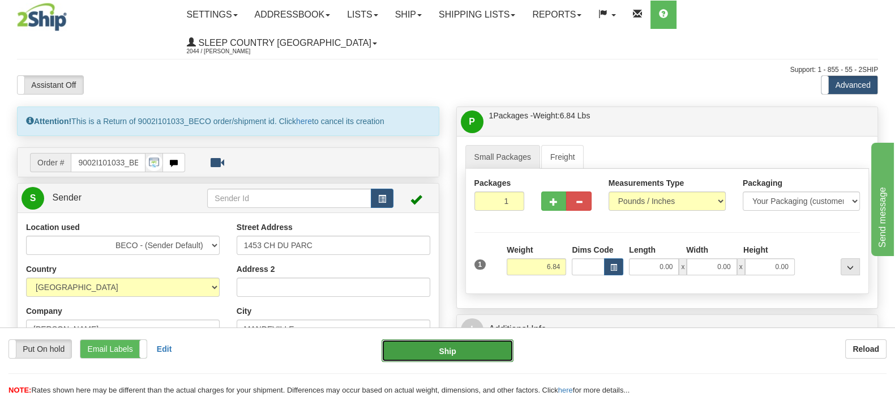
click at [458, 343] on button "Ship" at bounding box center [448, 350] width 132 height 23
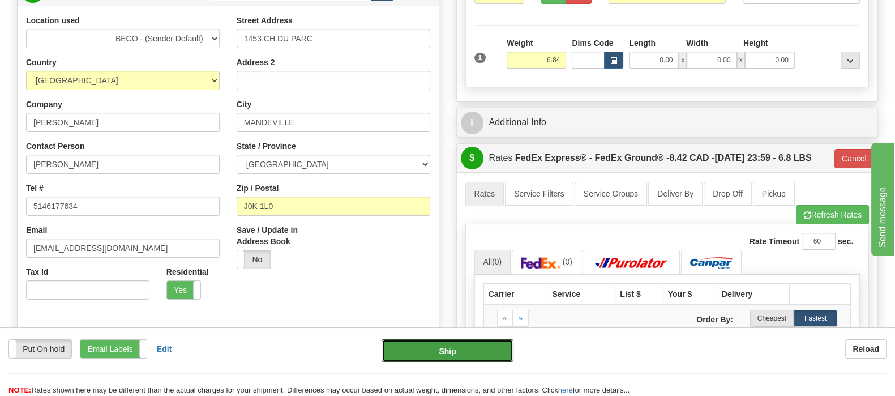
scroll to position [212, 0]
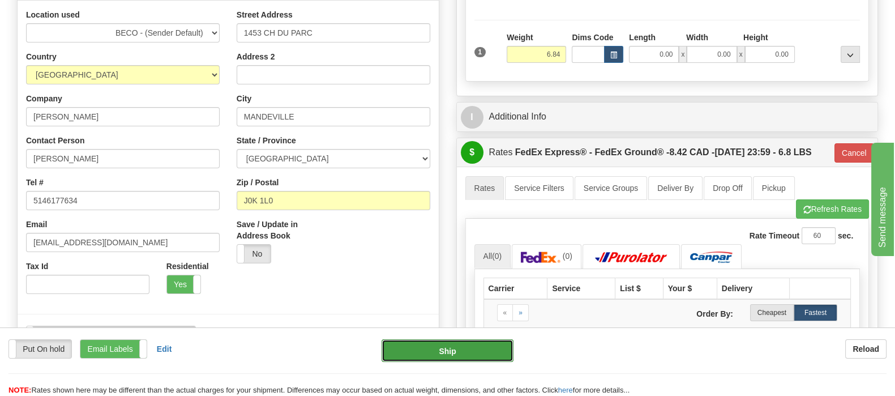
click at [459, 350] on button "Ship" at bounding box center [448, 350] width 132 height 23
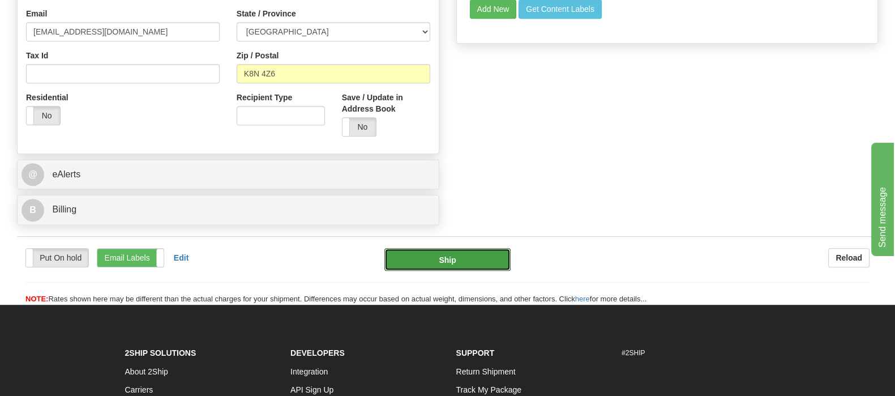
scroll to position [708, 0]
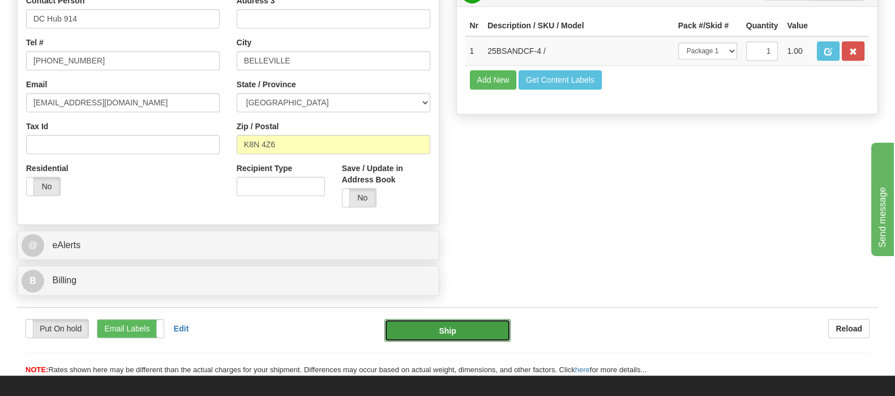
click at [464, 319] on button "Ship" at bounding box center [447, 330] width 127 height 23
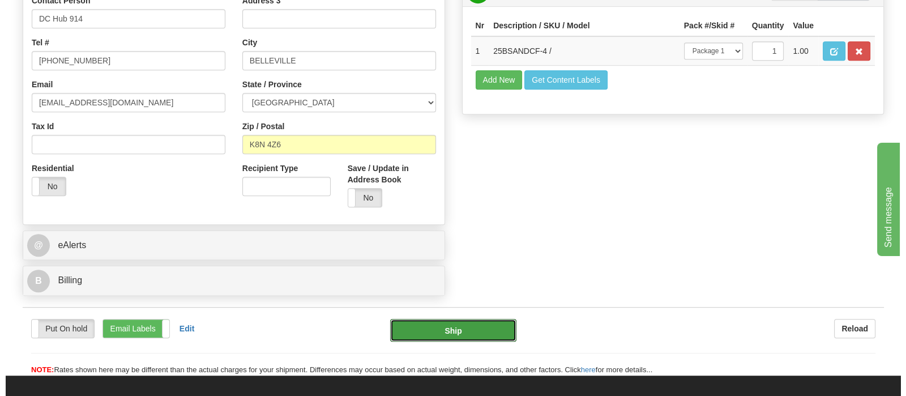
scroll to position [566, 0]
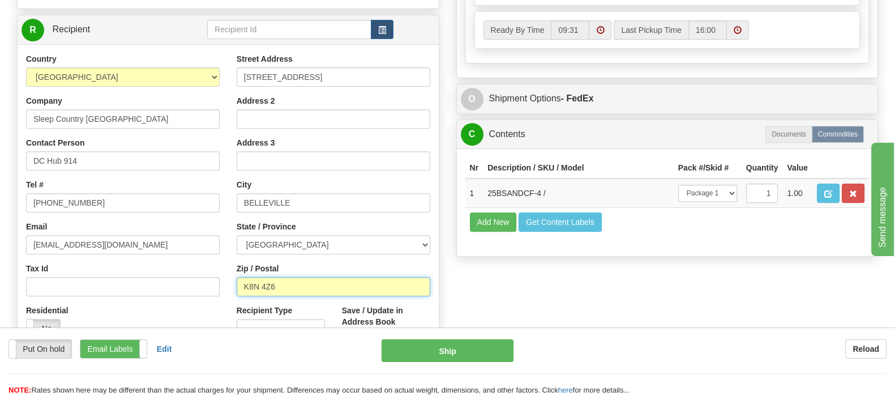
click at [344, 277] on input "K8N 4Z6" at bounding box center [334, 286] width 194 height 19
click at [263, 277] on input "K8N 4Z6" at bounding box center [334, 286] width 194 height 19
type input "K8N4Z6"
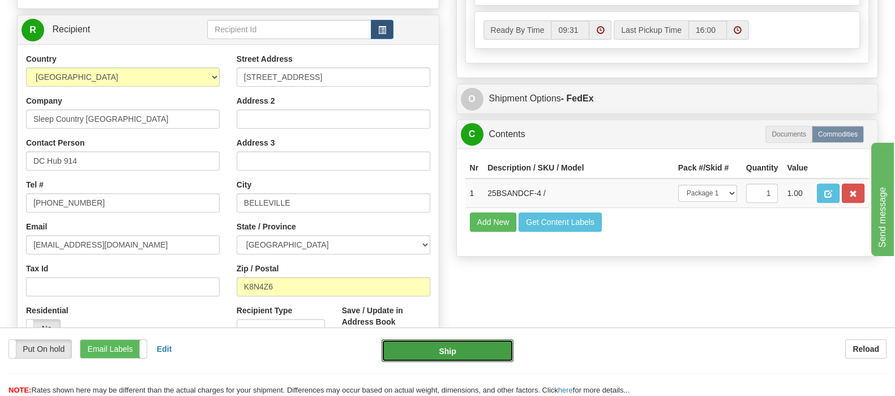
click at [439, 352] on button "Ship" at bounding box center [448, 350] width 132 height 23
type input "92"
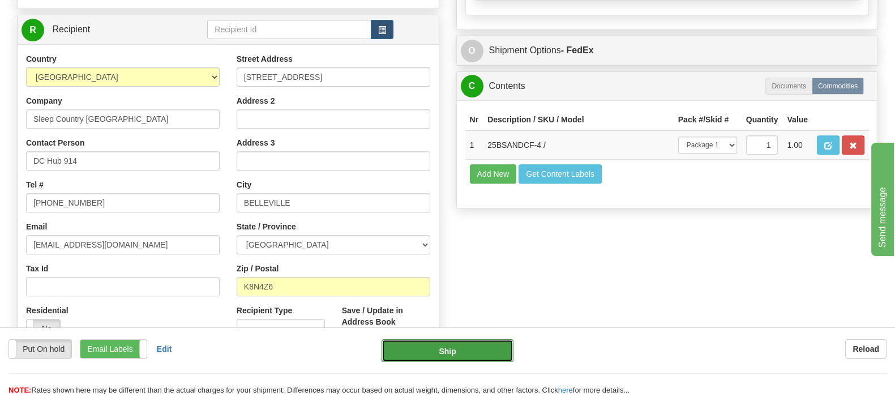
click at [466, 346] on button "Ship" at bounding box center [448, 350] width 132 height 23
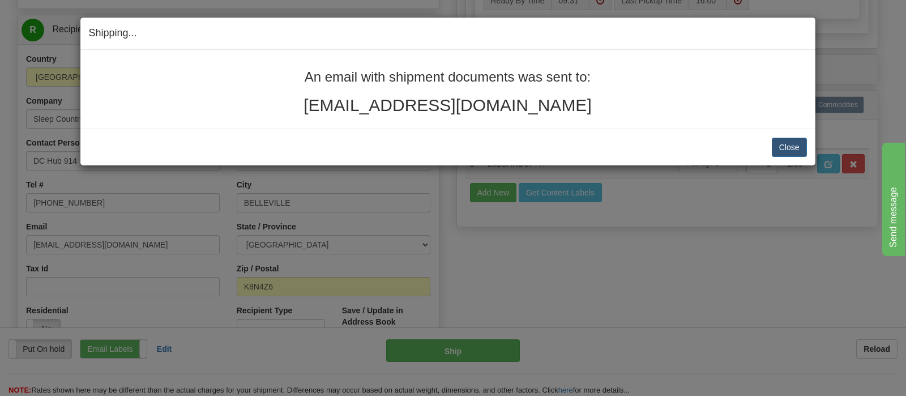
drag, startPoint x: 512, startPoint y: 101, endPoint x: 2, endPoint y: 139, distance: 510.9
click at [269, 72] on div "An email with shipment documents was sent to: joseemartin67@hotmail.com" at bounding box center [448, 92] width 718 height 45
copy div "An email with shipment documents was sent to: joseemartin67@hotmail.com"
click at [798, 145] on button "Close" at bounding box center [789, 147] width 35 height 19
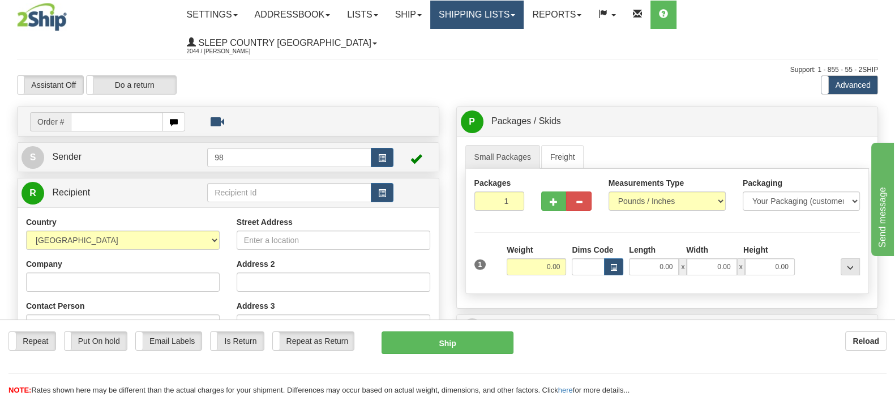
click at [511, 19] on link "Shipping lists" at bounding box center [476, 15] width 93 height 28
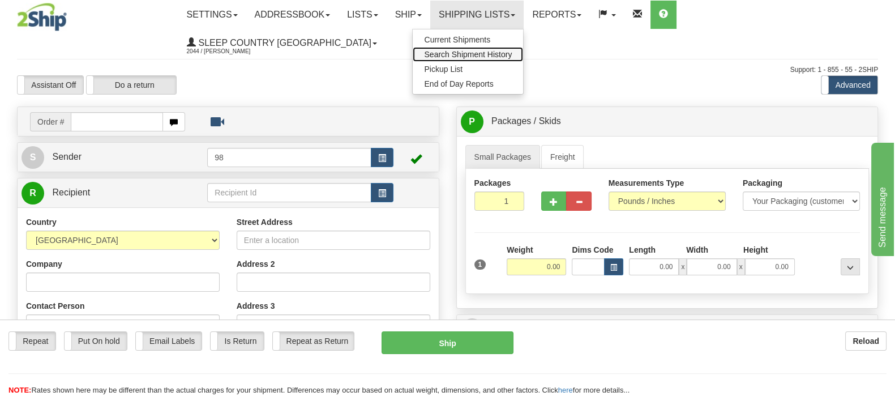
drag, startPoint x: 523, startPoint y: 52, endPoint x: 390, endPoint y: 83, distance: 136.6
click at [512, 53] on span "Search Shipment History" at bounding box center [468, 54] width 88 height 9
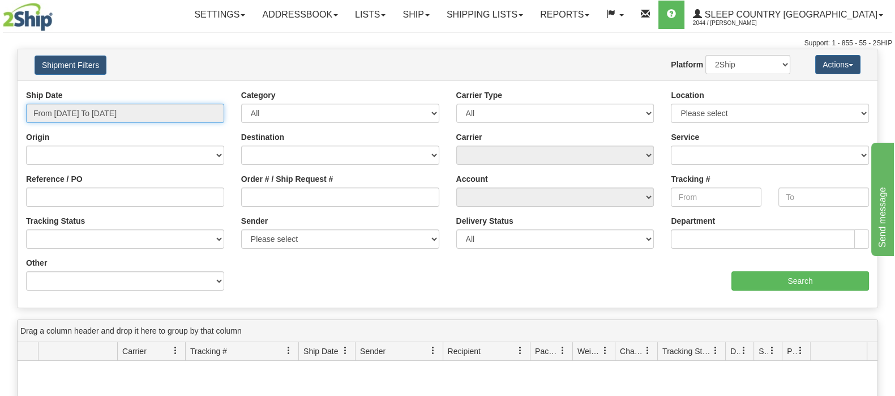
click at [135, 115] on input "From [DATE] To [DATE]" at bounding box center [125, 113] width 198 height 19
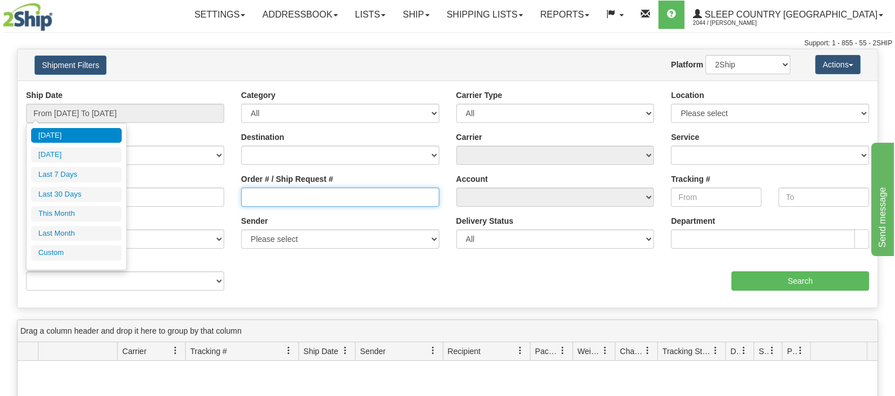
click at [290, 192] on input "Order # / Ship Request #" at bounding box center [340, 196] width 198 height 19
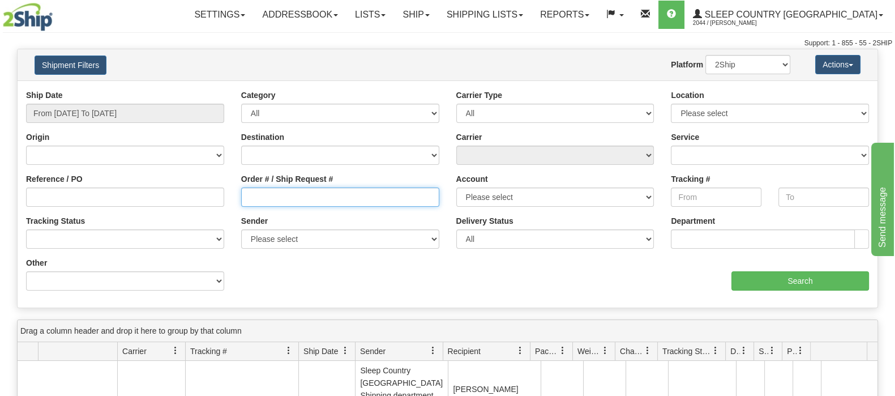
paste input "9002I092270"
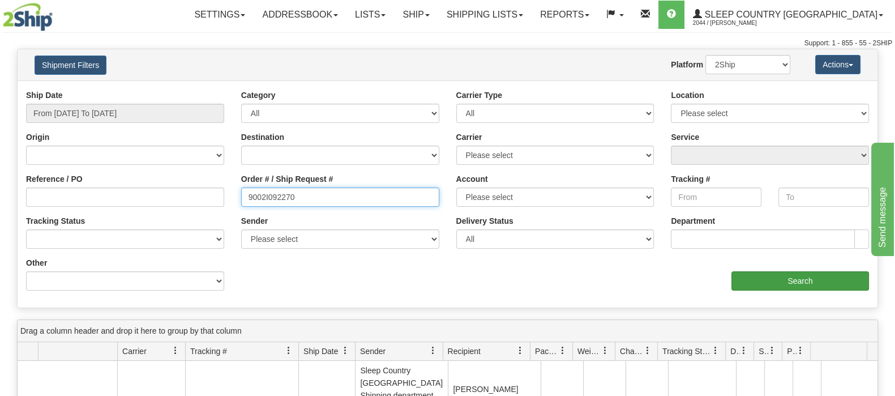
type input "9002I092270"
click at [770, 281] on input "Search" at bounding box center [800, 280] width 138 height 19
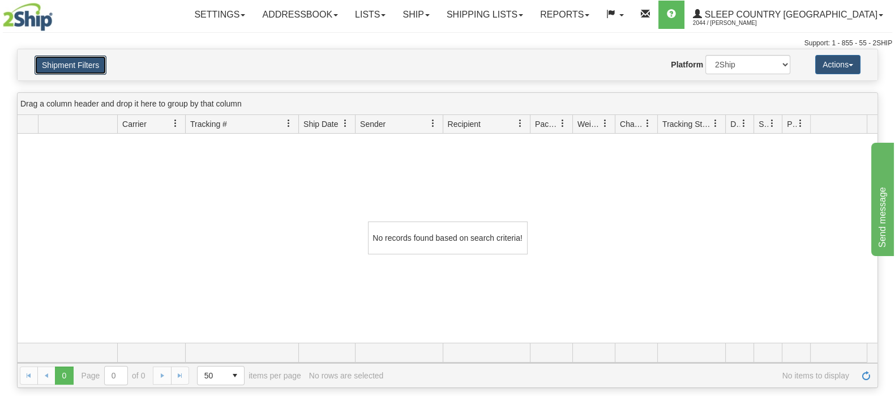
drag, startPoint x: 60, startPoint y: 58, endPoint x: 303, endPoint y: 143, distance: 257.5
click at [61, 58] on button "Shipment Filters" at bounding box center [71, 64] width 72 height 19
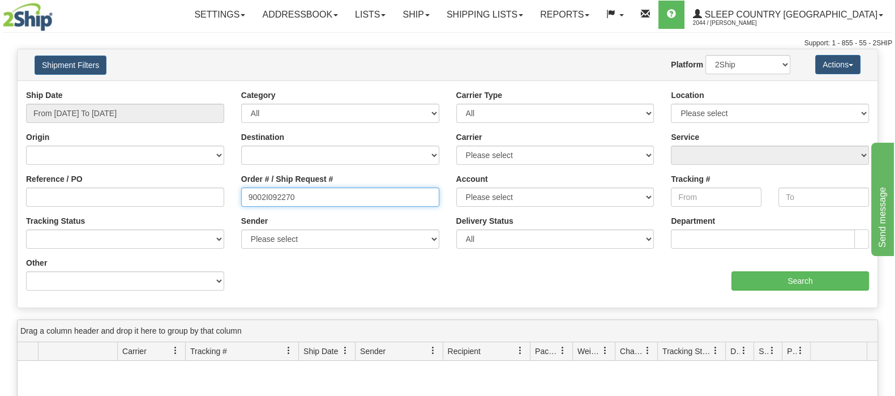
click at [165, 89] on div "Reference / PO Order # / Ship Request # 9002I092270 Account Please select [GEOG…" at bounding box center [448, 89] width 860 height 0
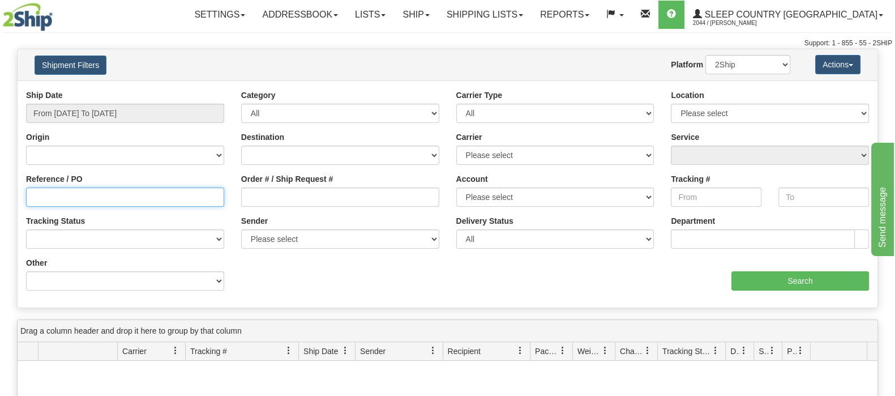
click at [194, 197] on input "Reference / PO" at bounding box center [125, 196] width 198 height 19
paste input "9002I092270"
type input "9002I092270"
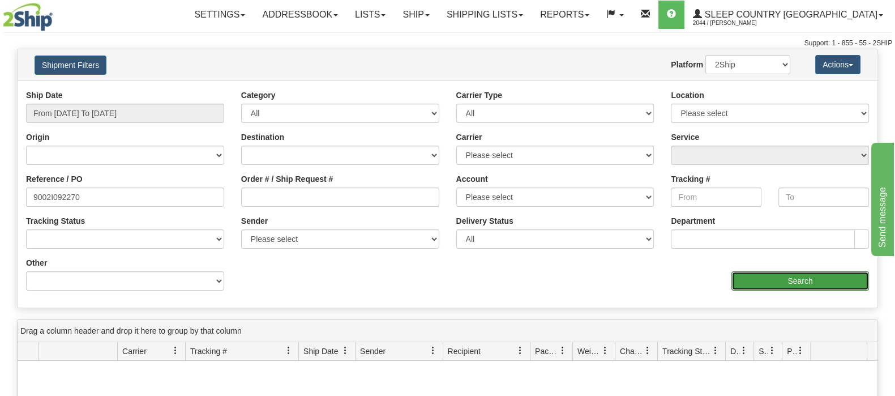
click at [828, 276] on input "Search" at bounding box center [800, 280] width 138 height 19
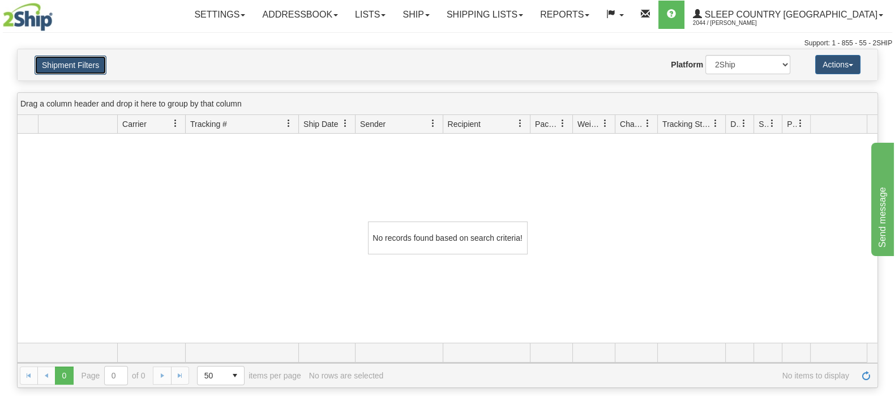
click at [71, 69] on button "Shipment Filters" at bounding box center [71, 64] width 72 height 19
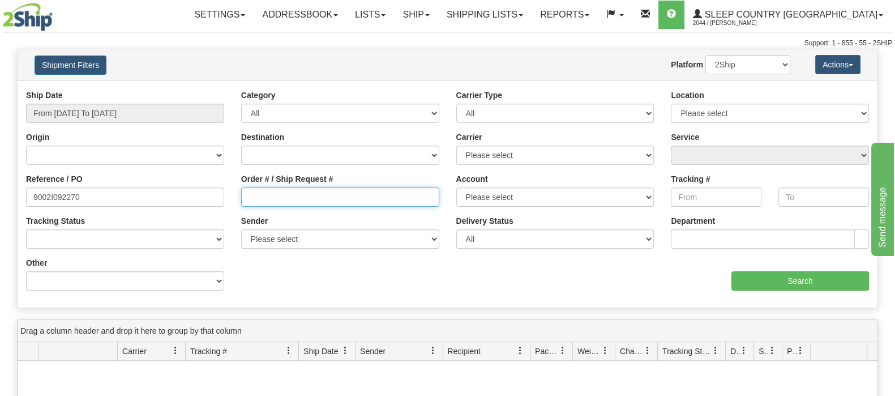
click at [284, 191] on input "Order # / Ship Request #" at bounding box center [340, 196] width 198 height 19
drag, startPoint x: -24, startPoint y: 195, endPoint x: -31, endPoint y: 195, distance: 6.8
click at [0, 195] on html "Upgrade Account Cancel Toggle navigation Settings New Senders" at bounding box center [447, 198] width 895 height 396
click at [362, 203] on input "Order # / Ship Request #" at bounding box center [340, 196] width 198 height 19
click at [313, 192] on input "Order # / Ship Request #" at bounding box center [340, 196] width 198 height 19
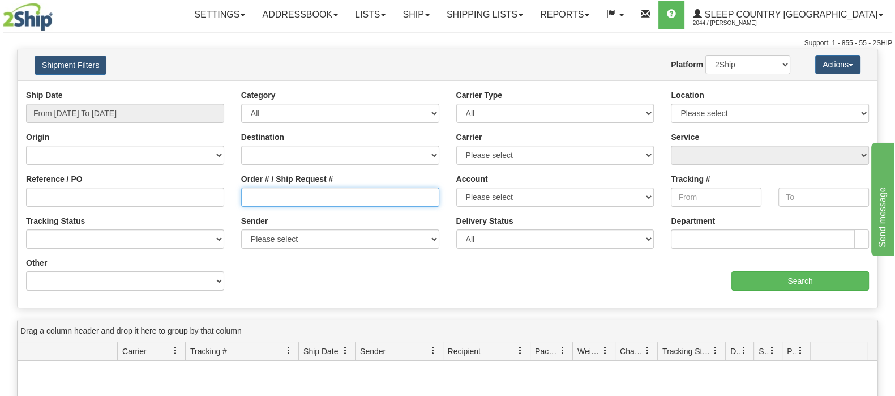
paste input "9002I092270"
type input "9002I092270"
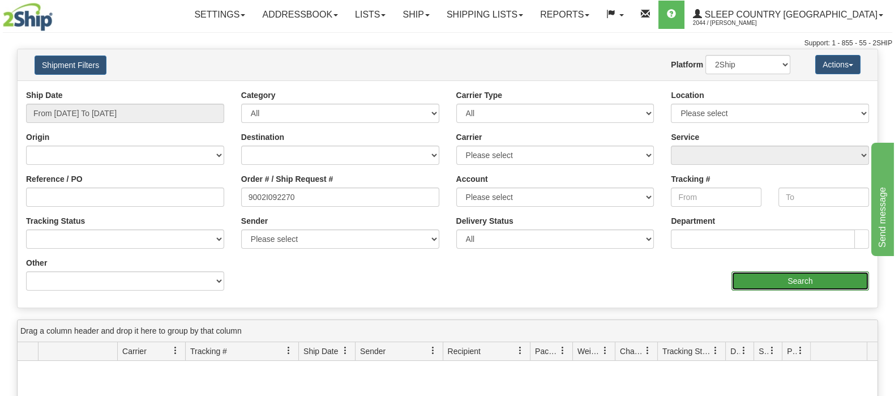
click at [766, 280] on input "Search" at bounding box center [800, 280] width 138 height 19
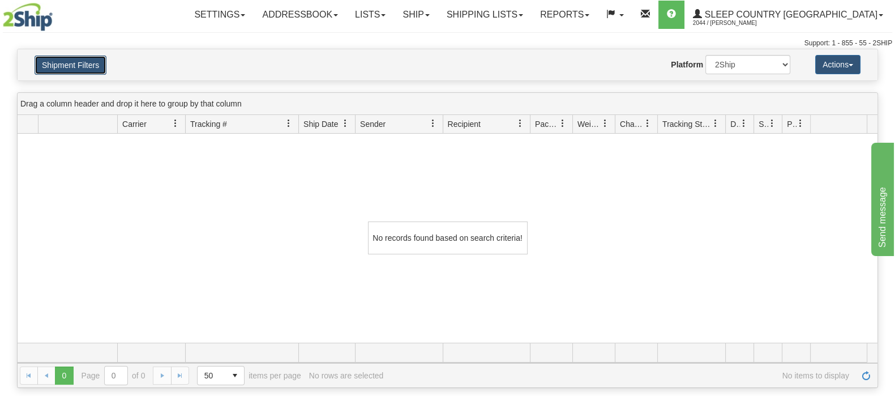
click at [100, 55] on button "Shipment Filters" at bounding box center [71, 64] width 72 height 19
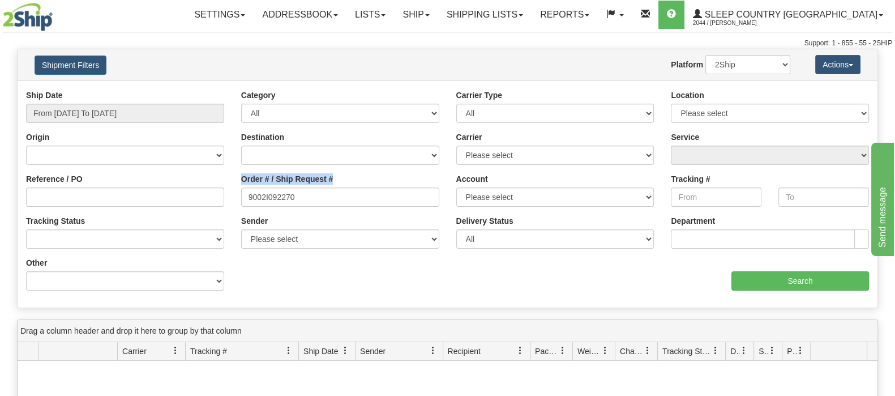
drag, startPoint x: 314, startPoint y: 208, endPoint x: 190, endPoint y: 204, distance: 124.0
click at [190, 89] on div "Reference / PO Order # / Ship Request # 9002I092270 Account Please select [GEOG…" at bounding box center [448, 89] width 860 height 0
click at [314, 194] on input "9002I092270" at bounding box center [340, 196] width 198 height 19
click at [200, 194] on input "Reference / PO" at bounding box center [125, 196] width 198 height 19
click at [756, 66] on select "2Ship Imported" at bounding box center [747, 64] width 85 height 19
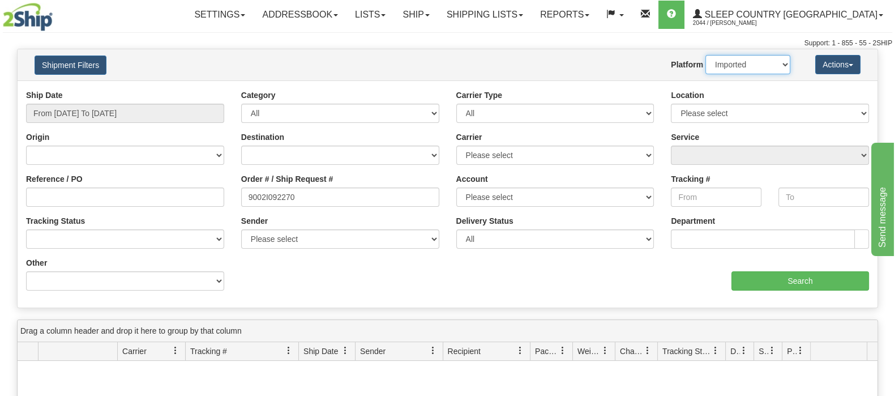
click at [705, 55] on select "2Ship Imported" at bounding box center [747, 64] width 85 height 19
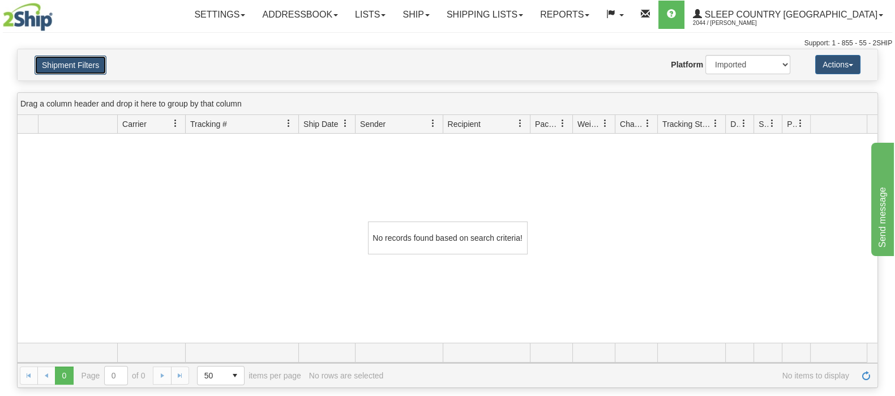
click at [79, 62] on button "Shipment Filters" at bounding box center [71, 64] width 72 height 19
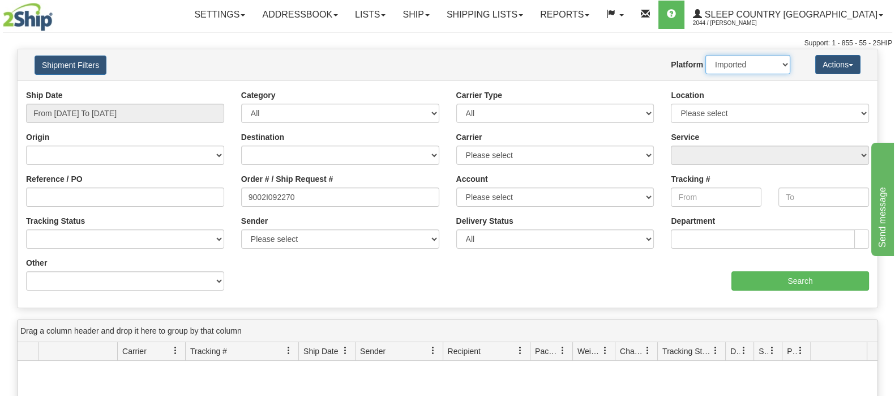
click at [759, 63] on select "2Ship Imported" at bounding box center [747, 64] width 85 height 19
select select "0"
click at [705, 55] on select "2Ship Imported" at bounding box center [747, 64] width 85 height 19
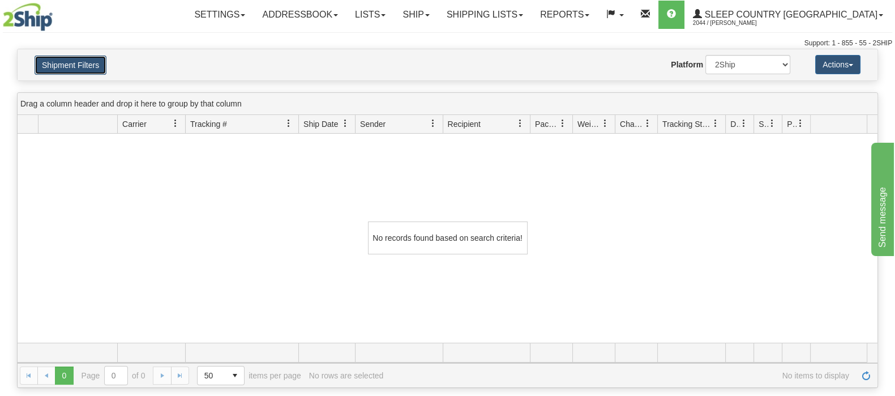
click at [66, 65] on button "Shipment Filters" at bounding box center [71, 64] width 72 height 19
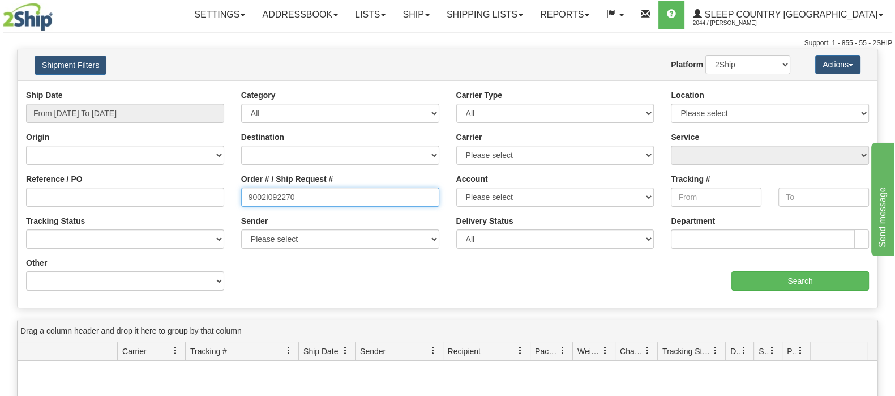
click at [334, 202] on input "9002I092270" at bounding box center [340, 196] width 198 height 19
drag, startPoint x: 320, startPoint y: 198, endPoint x: 218, endPoint y: 192, distance: 102.1
click at [218, 89] on div "Reference / PO Order # / Ship Request # 9002I092270 Account Please select [GEOG…" at bounding box center [448, 89] width 860 height 0
click at [339, 195] on input "Order # / Ship Request #" at bounding box center [340, 196] width 198 height 19
paste input "82I048334"
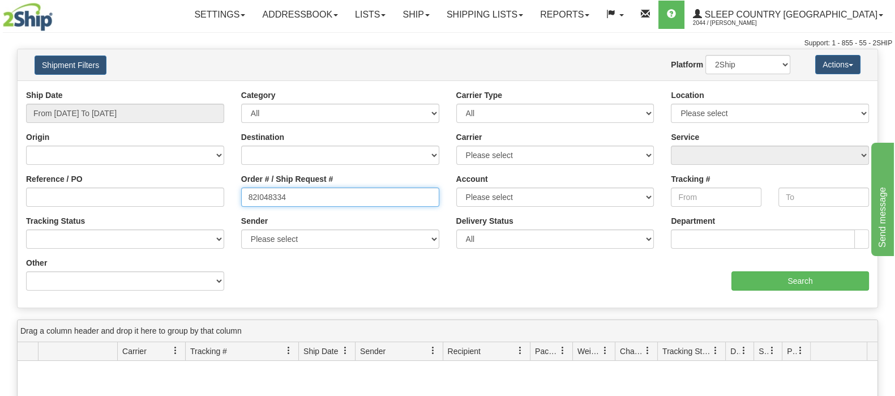
type input "82I048334"
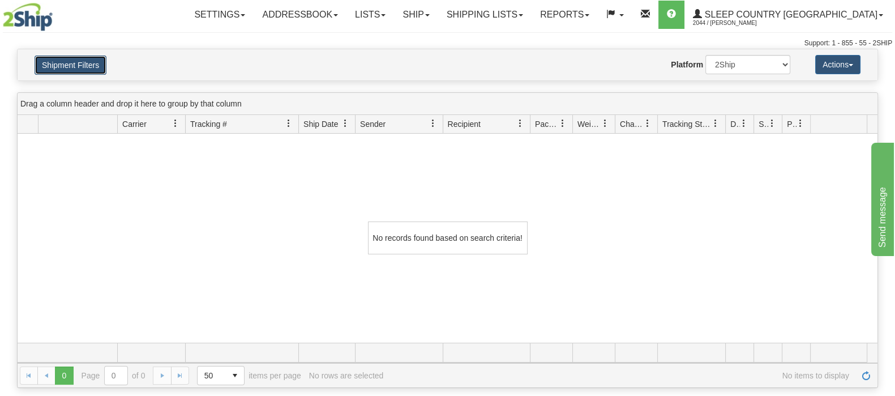
click at [90, 55] on button "Shipment Filters" at bounding box center [71, 64] width 72 height 19
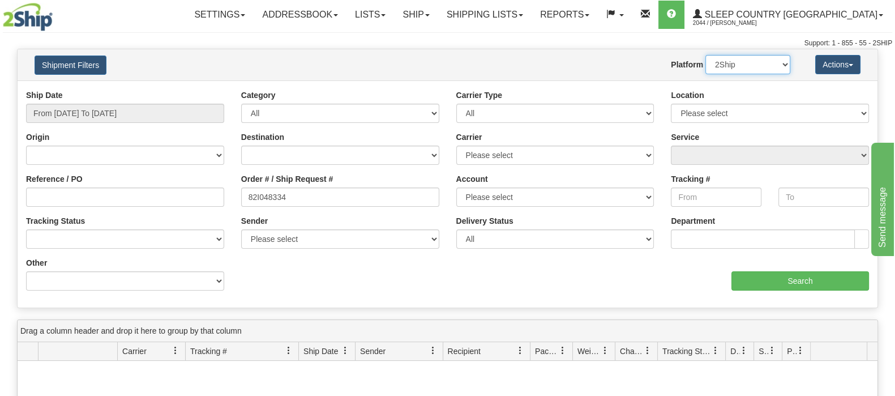
click at [782, 63] on select "2Ship Imported" at bounding box center [747, 64] width 85 height 19
click at [705, 55] on select "2Ship Imported" at bounding box center [747, 64] width 85 height 19
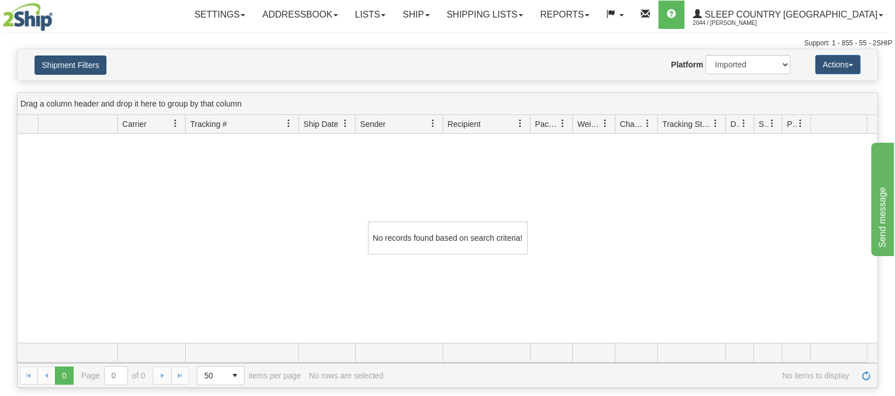
drag, startPoint x: 71, startPoint y: 52, endPoint x: 76, endPoint y: 57, distance: 7.2
click at [71, 53] on div "Shipment Filters Website Agent Nothing selected Client User Platform 2Ship Impo…" at bounding box center [448, 64] width 860 height 31
click at [83, 61] on button "Shipment Filters" at bounding box center [71, 64] width 72 height 19
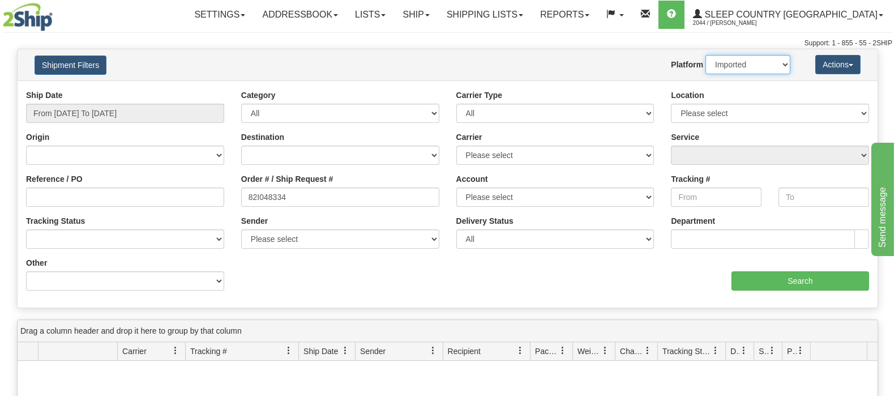
click at [768, 64] on select "2Ship Imported" at bounding box center [747, 64] width 85 height 19
select select "0"
click at [705, 55] on select "2Ship Imported" at bounding box center [747, 64] width 85 height 19
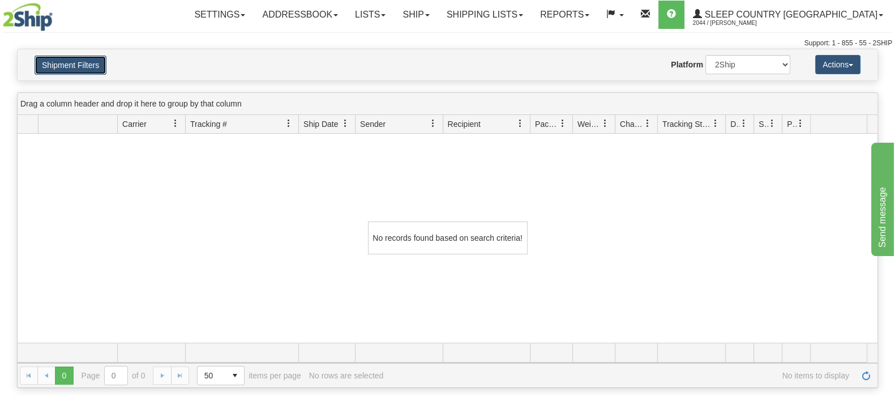
click at [87, 69] on button "Shipment Filters" at bounding box center [71, 64] width 72 height 19
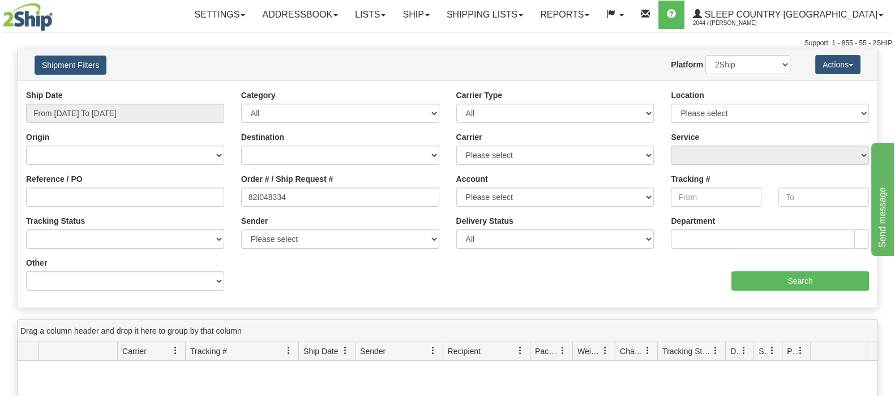
click at [706, 102] on div "Location Please select [GEOGRAPHIC_DATA] 921 922 93 94 97 390 915 916 98 902 95…" at bounding box center [770, 105] width 198 height 33
click at [708, 108] on select "Please select [GEOGRAPHIC_DATA] 921 922 93 94 97 390 915 916 98 902 95 96 90 91…" at bounding box center [770, 113] width 198 height 19
select select "7541"
click at [671, 104] on select "Please select [GEOGRAPHIC_DATA] 921 922 93 94 97 390 915 916 98 902 95 96 90 91…" at bounding box center [770, 113] width 198 height 19
click at [793, 277] on input "Search" at bounding box center [800, 280] width 138 height 19
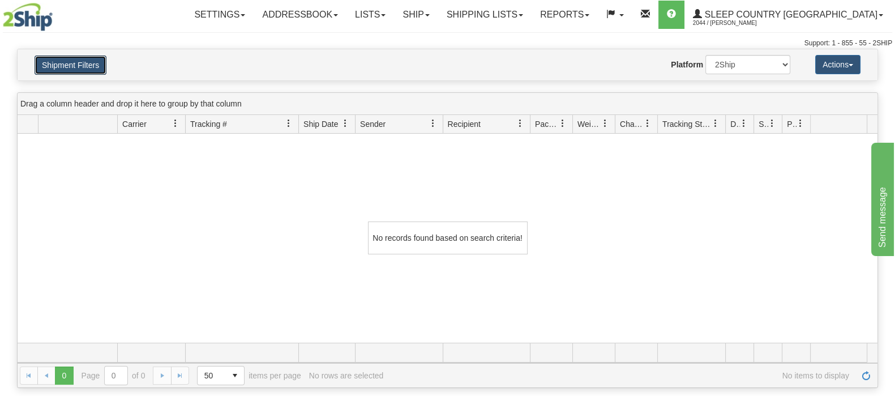
drag, startPoint x: 97, startPoint y: 58, endPoint x: 114, endPoint y: 61, distance: 17.7
click at [106, 61] on h4 "Shipment Filters" at bounding box center [96, 65] width 140 height 20
click at [733, 58] on select "2Ship Imported" at bounding box center [747, 64] width 85 height 19
click at [60, 65] on button "Shipment Filters" at bounding box center [71, 64] width 72 height 19
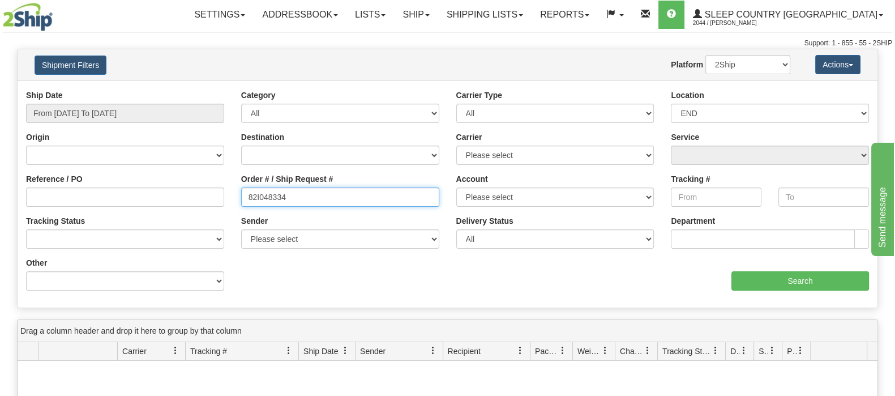
drag, startPoint x: 242, startPoint y: 191, endPoint x: 170, endPoint y: 194, distance: 72.5
click at [167, 89] on div "Reference / PO Order # / Ship Request # 82I048334 Account Please select Purolat…" at bounding box center [448, 89] width 860 height 0
